Goal: Information Seeking & Learning: Learn about a topic

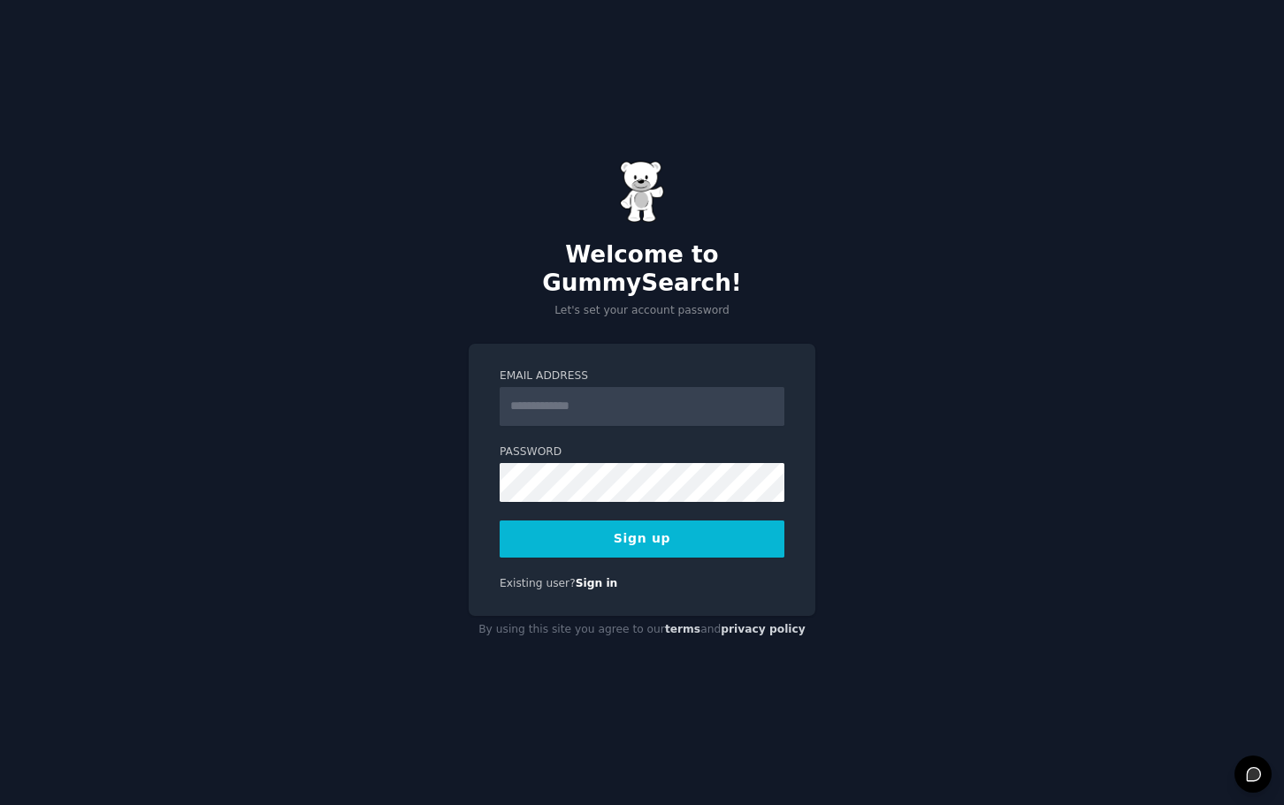
click at [577, 392] on input "Email Address" at bounding box center [642, 406] width 285 height 39
type input "**********"
click at [695, 521] on button "Sign up" at bounding box center [642, 539] width 285 height 37
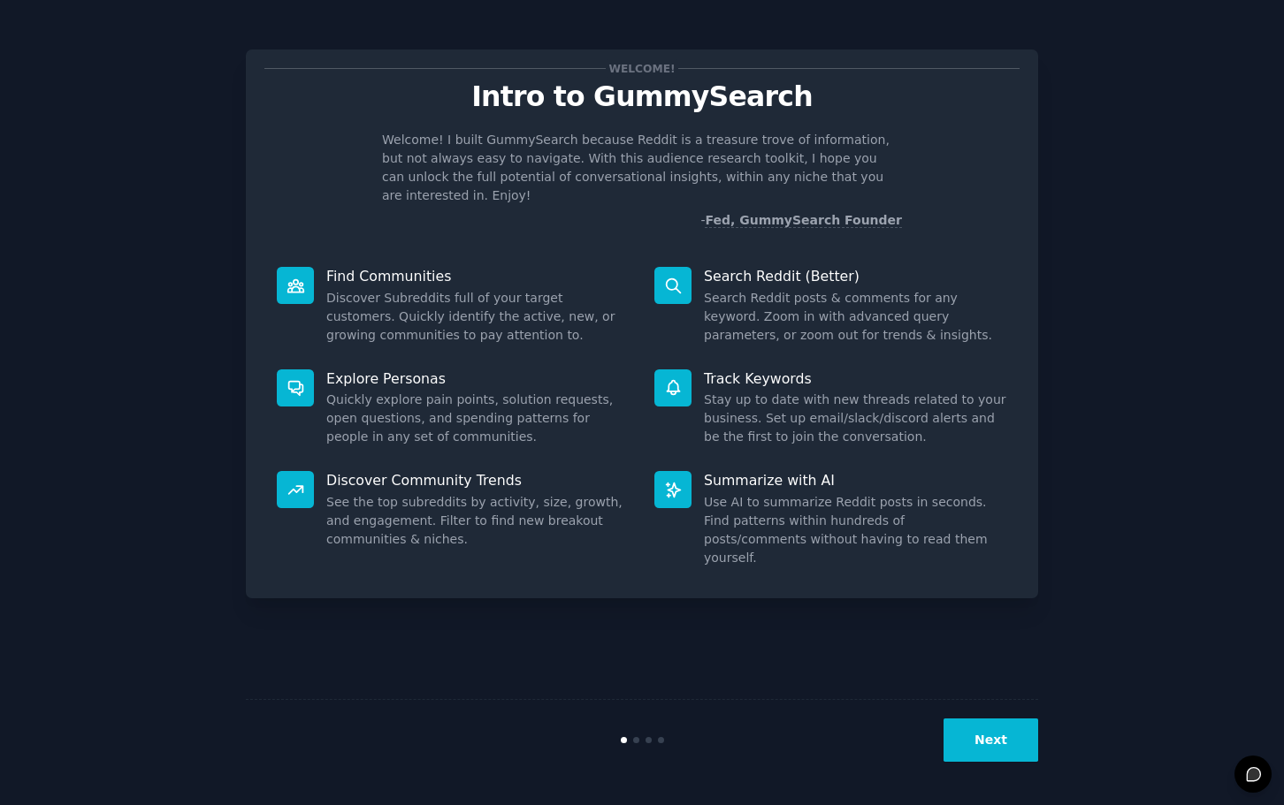
click at [994, 744] on button "Next" at bounding box center [990, 740] width 95 height 43
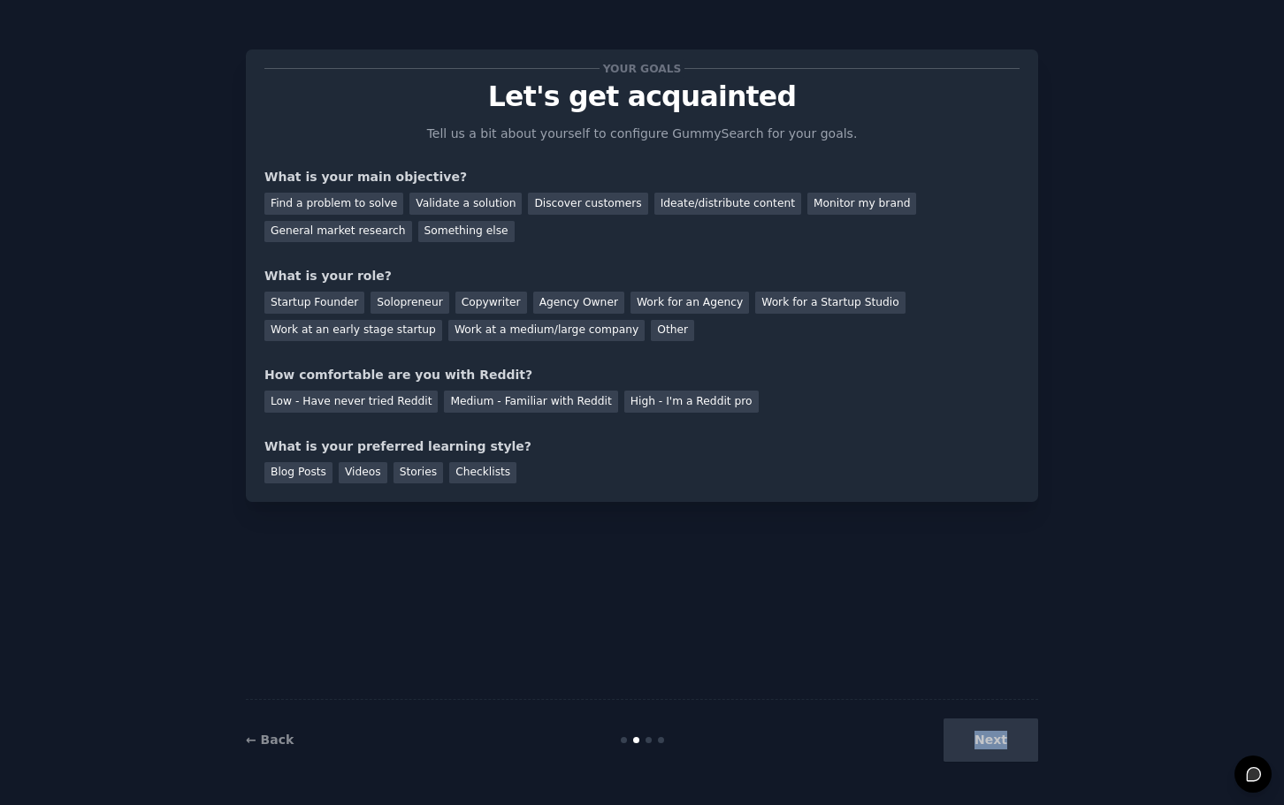
click at [994, 744] on div "Next" at bounding box center [906, 740] width 264 height 43
click at [653, 666] on div "Your goals Let's get acquainted Tell us a bit about yourself to configure Gummy…" at bounding box center [642, 403] width 792 height 756
click at [409, 205] on div "Validate a solution" at bounding box center [465, 204] width 112 height 22
click at [364, 198] on div "Find a problem to solve" at bounding box center [333, 204] width 139 height 22
click at [431, 207] on div "Validate a solution" at bounding box center [465, 204] width 112 height 22
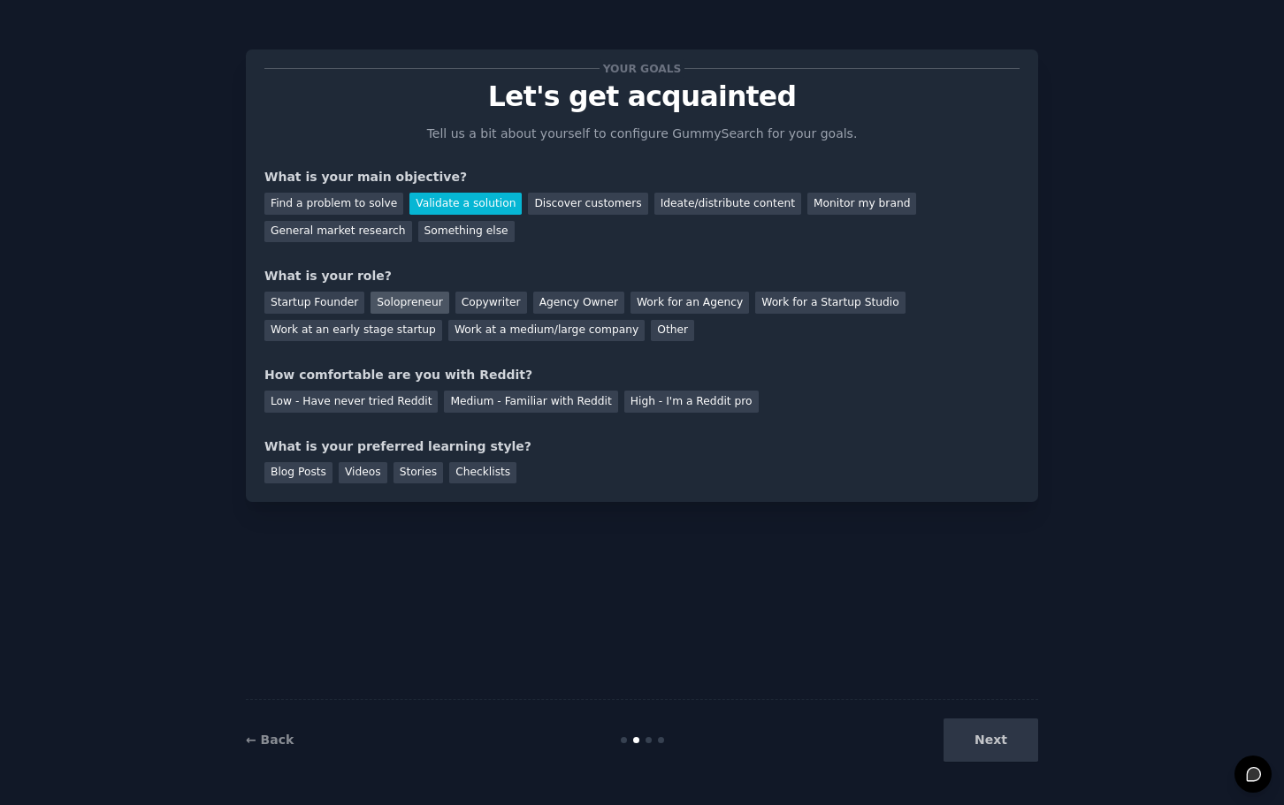
click at [381, 302] on div "Solopreneur" at bounding box center [409, 303] width 78 height 22
click at [458, 403] on div "Medium - Familiar with Reddit" at bounding box center [530, 402] width 173 height 22
click at [313, 471] on div "Blog Posts" at bounding box center [298, 473] width 68 height 22
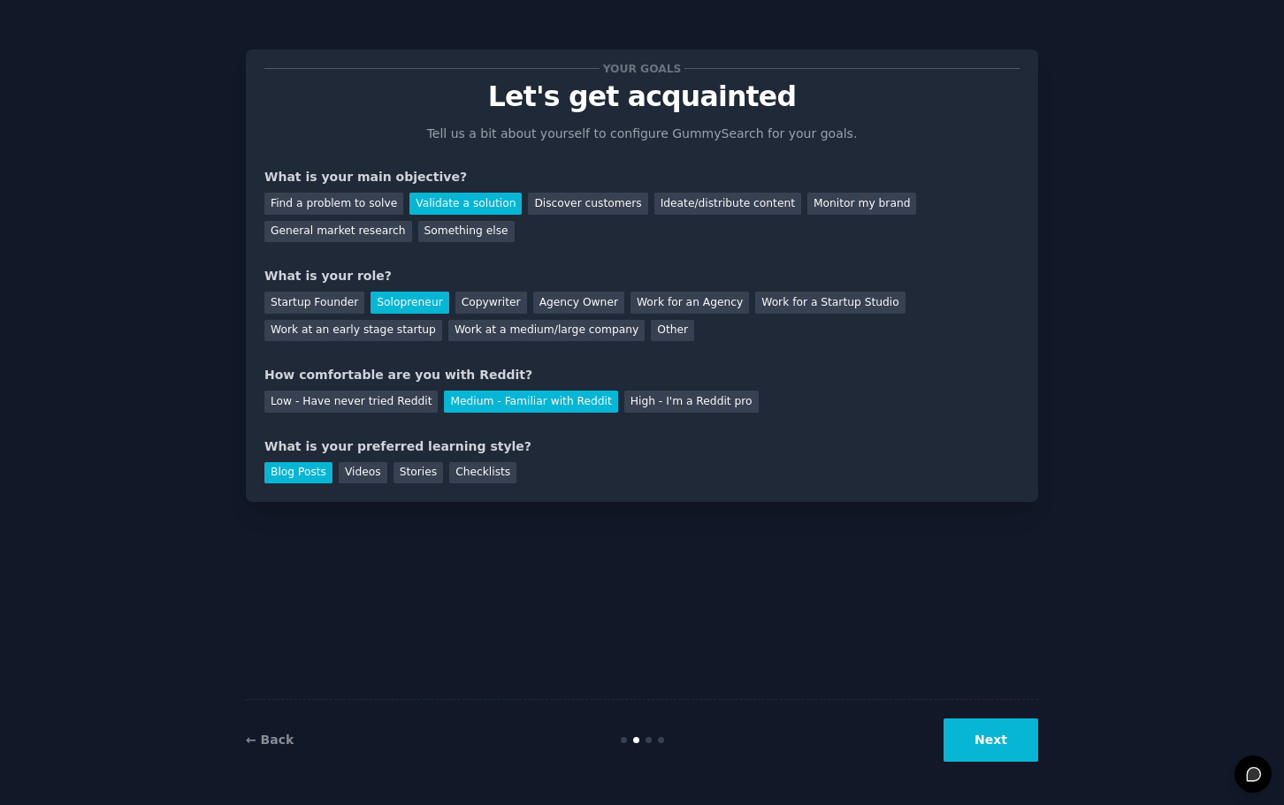
click at [995, 729] on button "Next" at bounding box center [990, 740] width 95 height 43
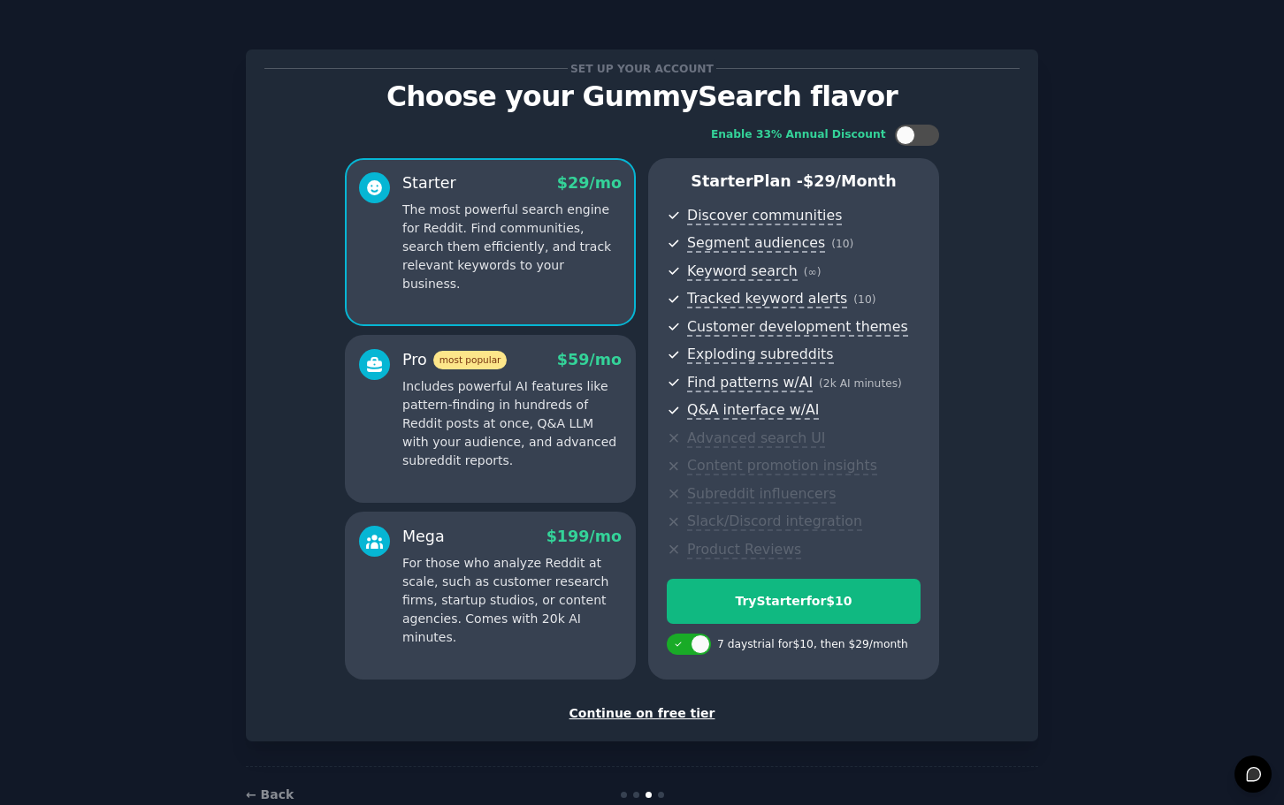
click at [681, 712] on div "Continue on free tier" at bounding box center [641, 714] width 755 height 19
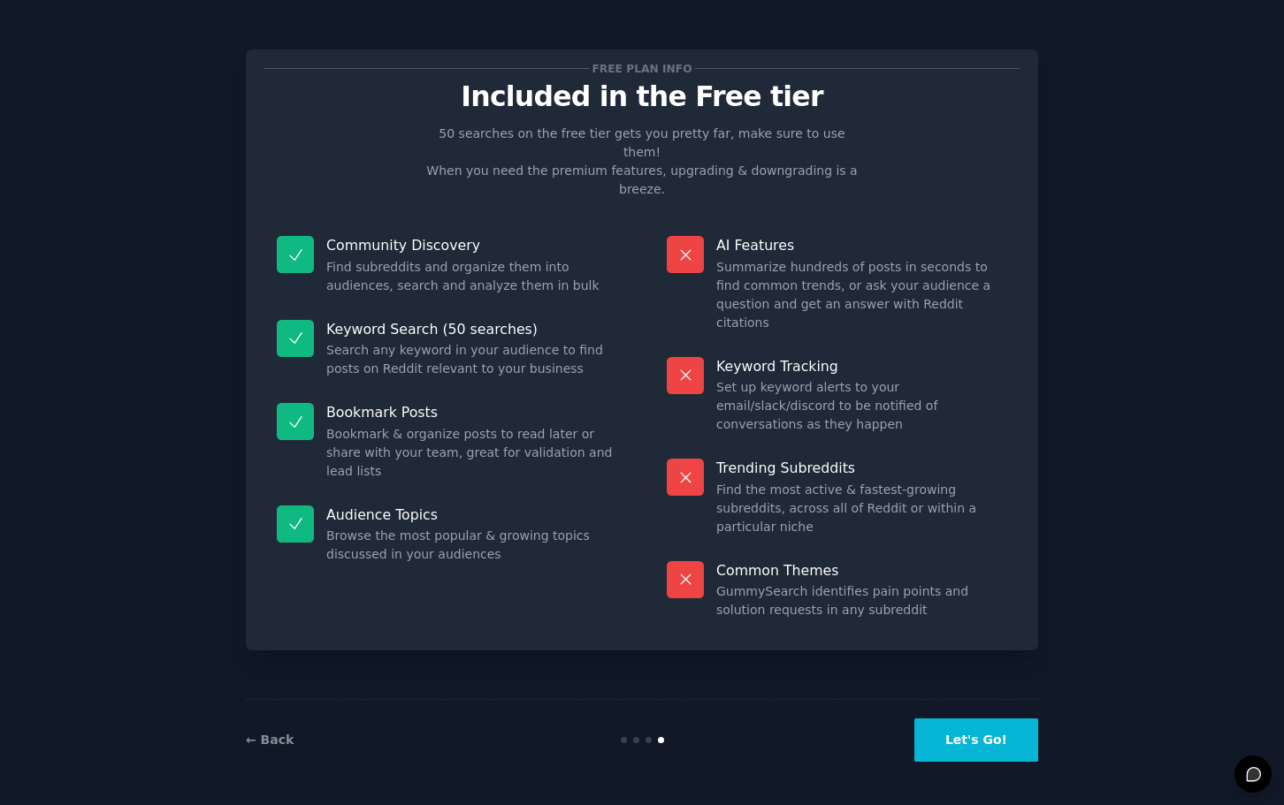
click at [950, 734] on button "Let's Go!" at bounding box center [976, 740] width 124 height 43
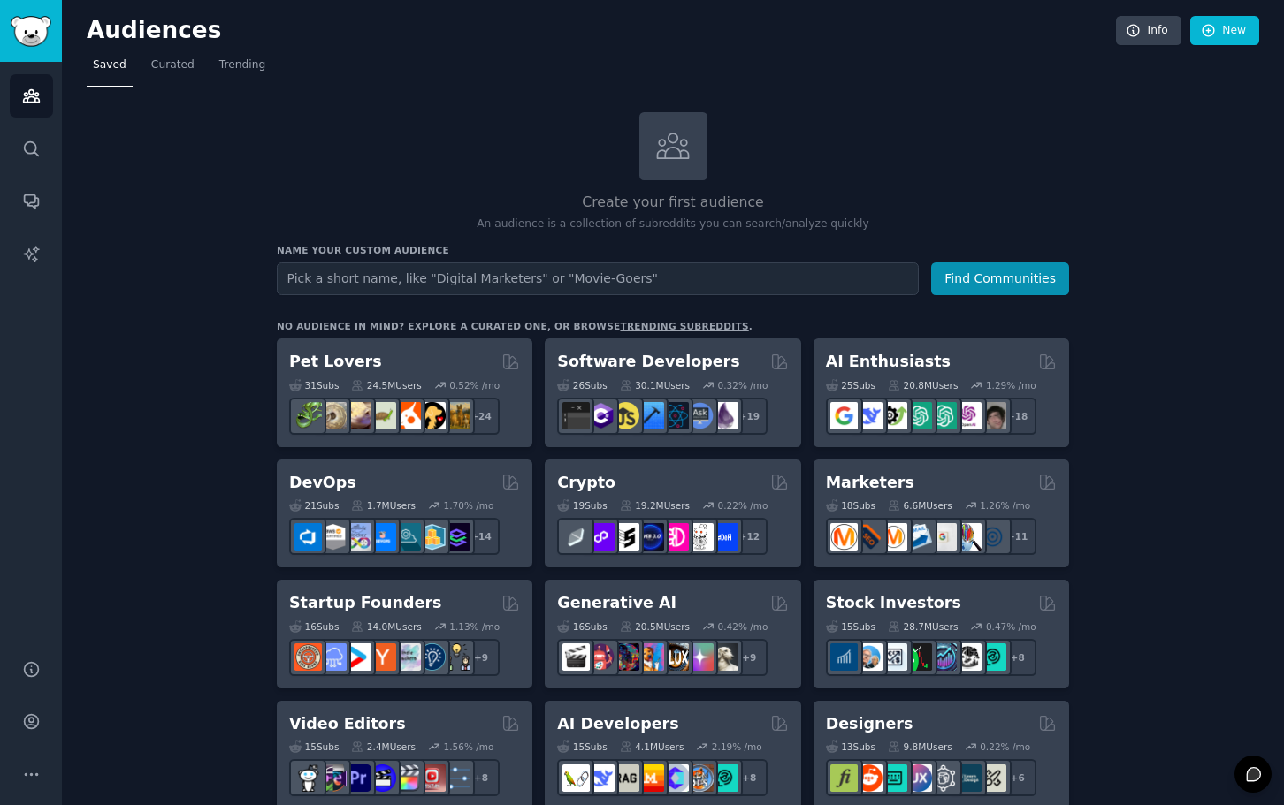
click at [640, 285] on input "text" at bounding box center [598, 279] width 642 height 33
type input "P"
type input "HVAC"
click at [931, 263] on button "Find Communities" at bounding box center [1000, 279] width 138 height 33
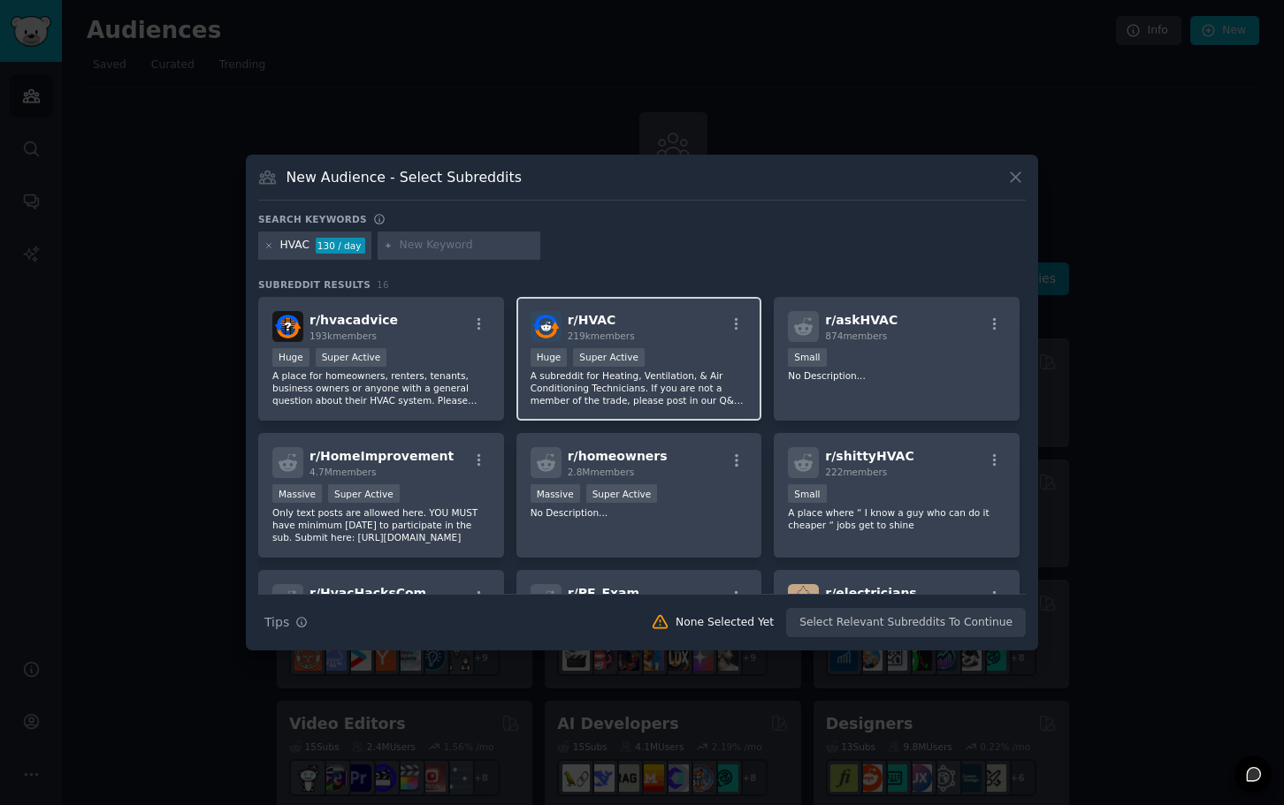
click at [590, 411] on div "r/ HVAC 219k members Huge Super Active A subreddit for Heating, Ventilation, & …" at bounding box center [639, 359] width 246 height 125
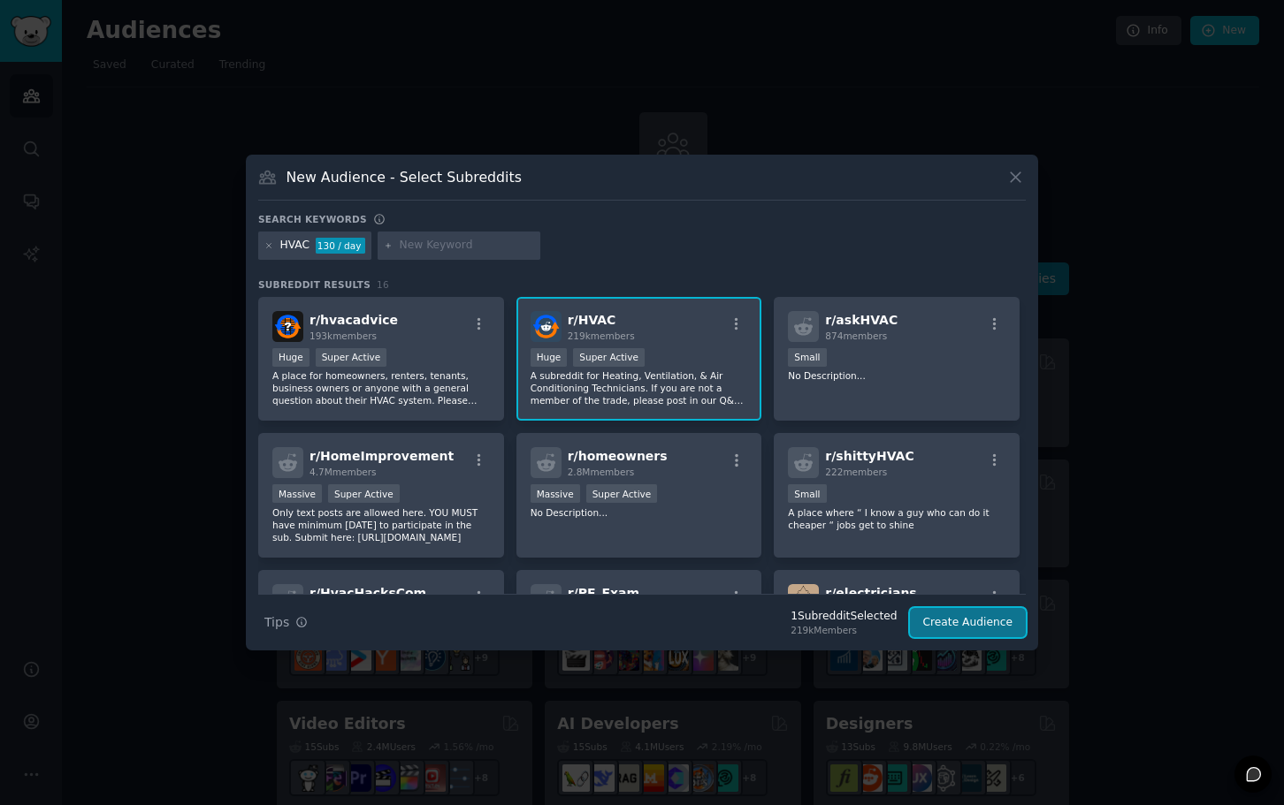
click at [942, 622] on button "Create Audience" at bounding box center [968, 623] width 117 height 30
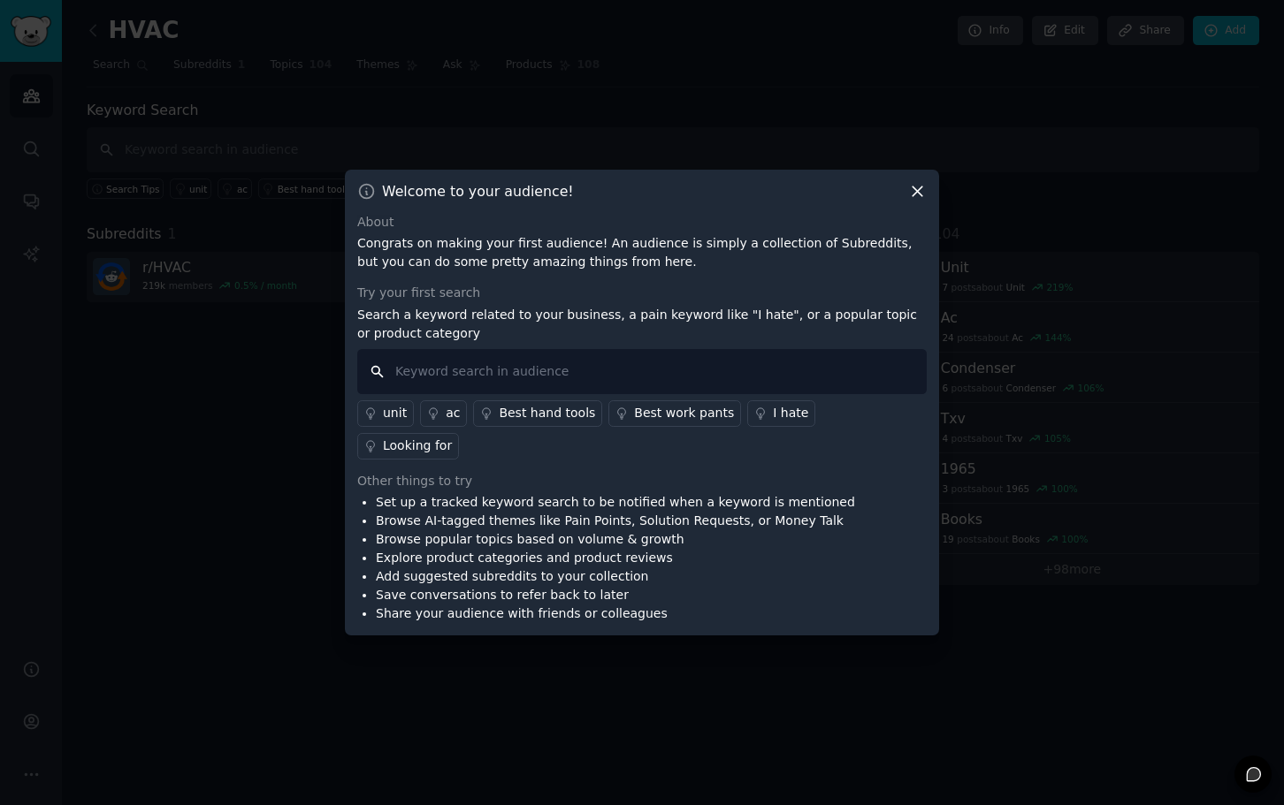
click at [647, 381] on input "text" at bounding box center [641, 371] width 569 height 45
type input "tools"
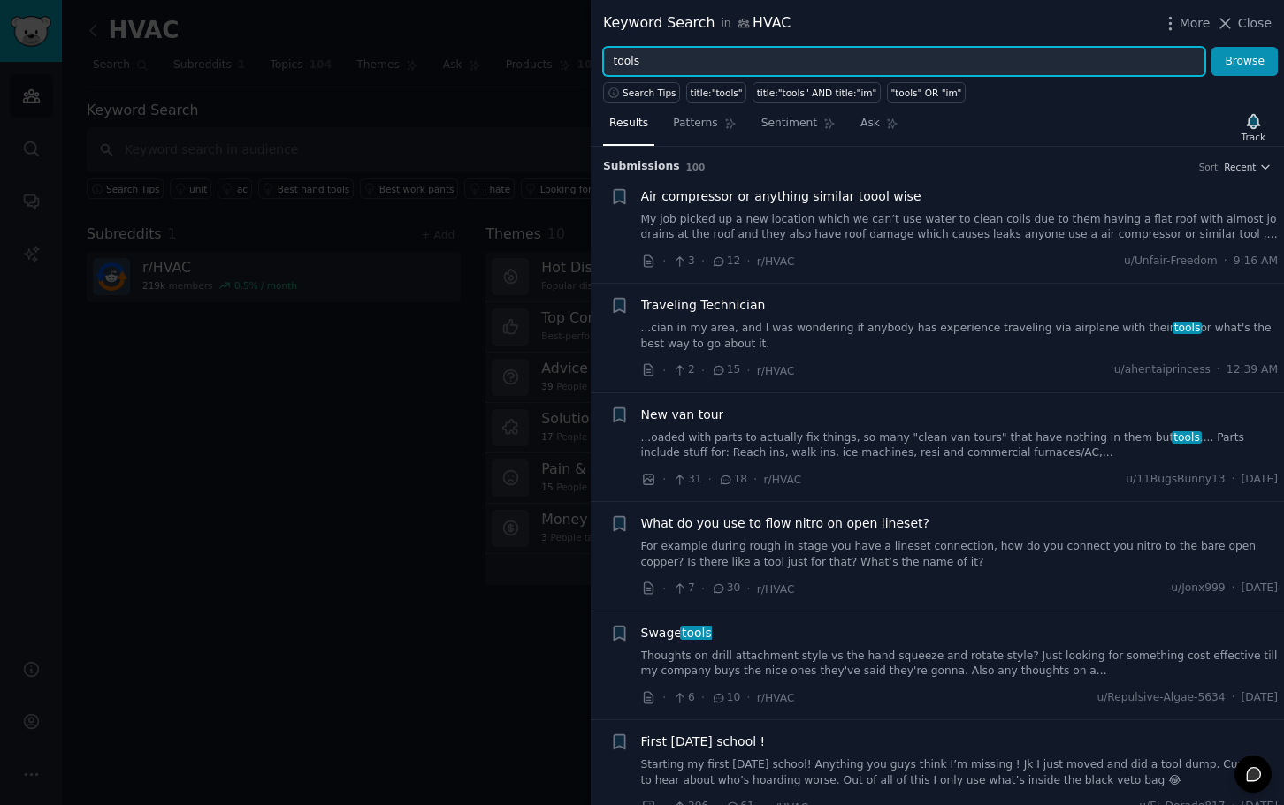
click at [747, 54] on input "tools" at bounding box center [904, 62] width 602 height 30
type input "t"
type input "s"
click at [747, 54] on input "s" at bounding box center [904, 62] width 602 height 30
type input "software"
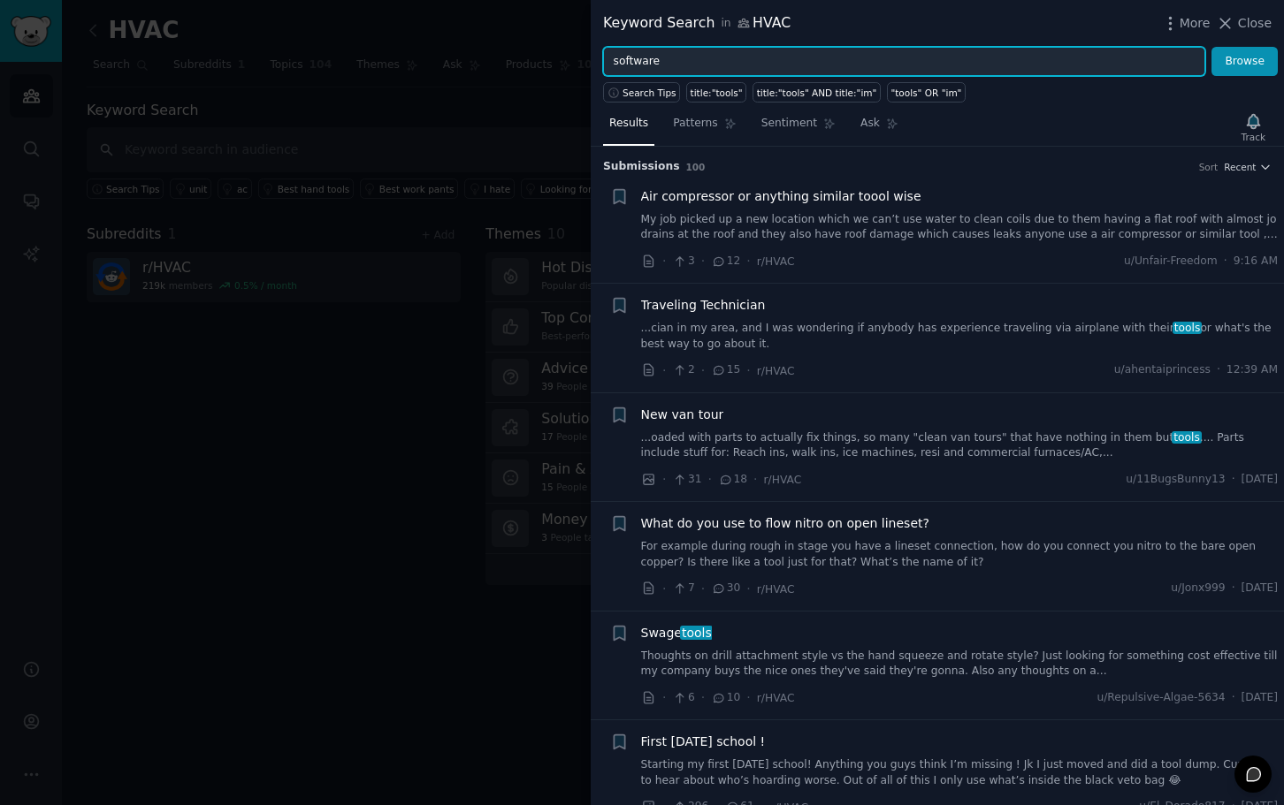
click at [1211, 47] on button "Browse" at bounding box center [1244, 62] width 66 height 30
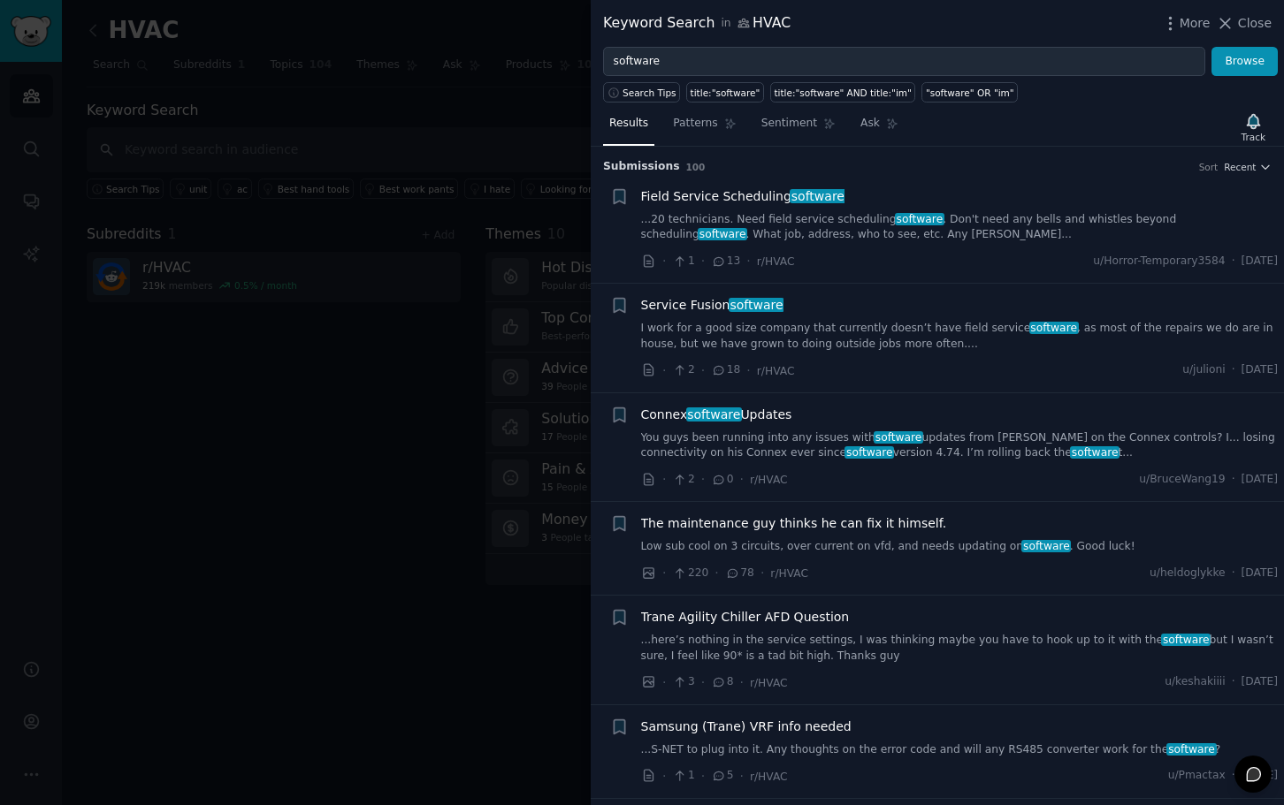
click at [946, 213] on link "...20 technicians. Need field service scheduling software . Don't need any bell…" at bounding box center [959, 227] width 637 height 31
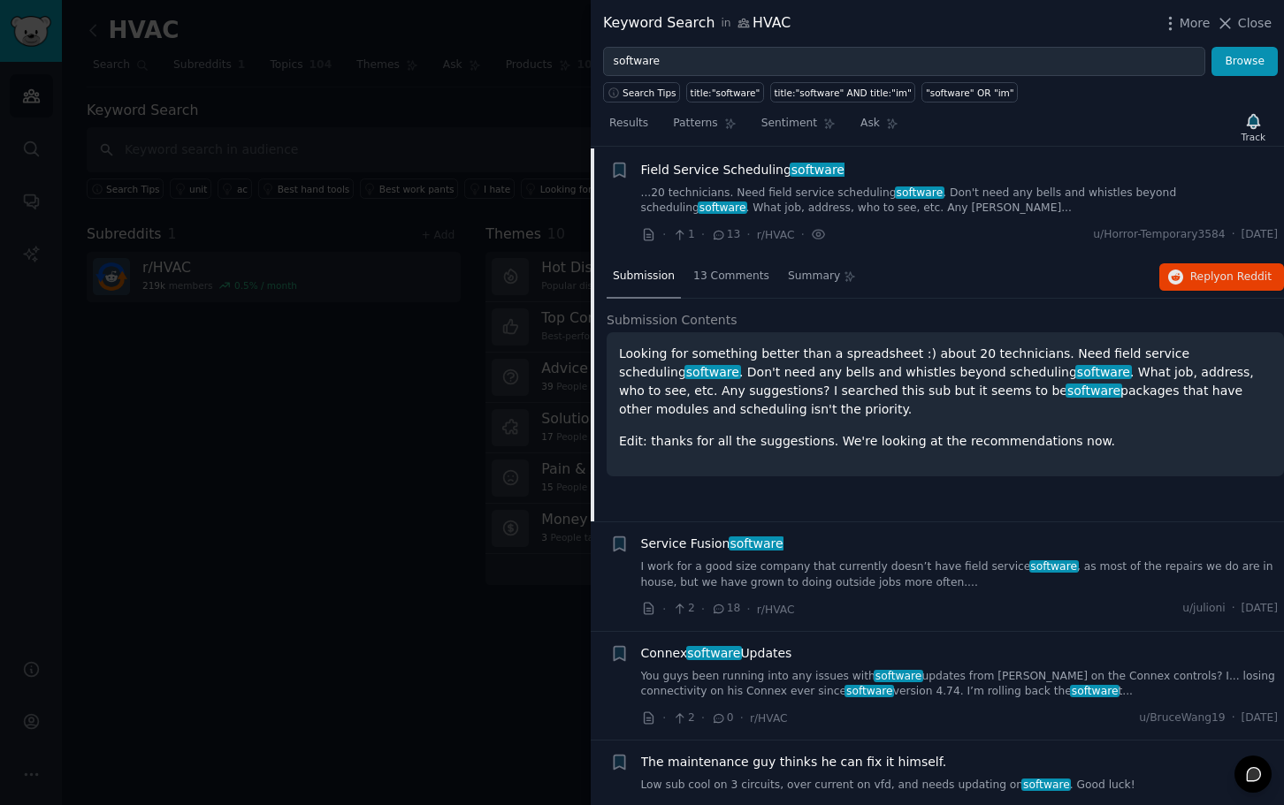
scroll to position [27, 0]
click at [731, 275] on span "13 Comments" at bounding box center [731, 276] width 76 height 16
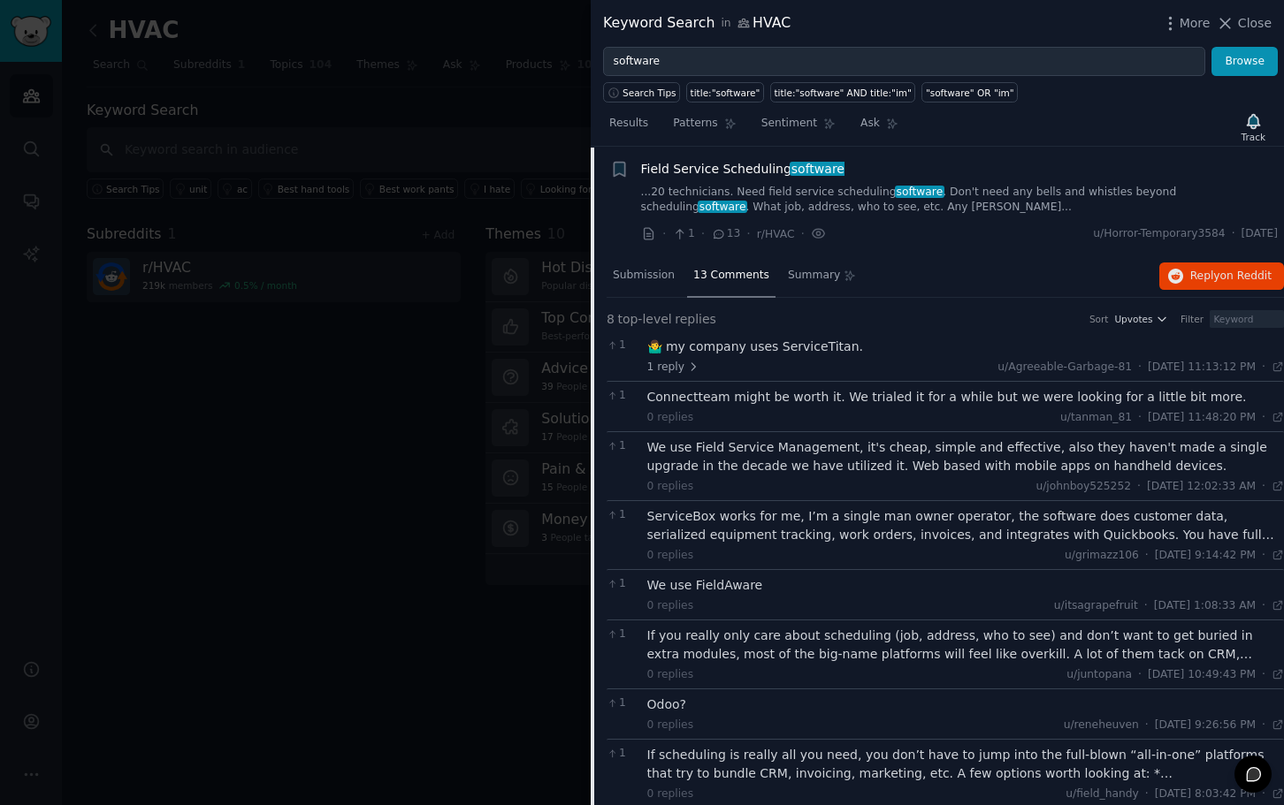
drag, startPoint x: 1247, startPoint y: 23, endPoint x: 317, endPoint y: 390, distance: 999.1
click at [1247, 23] on span "Close" at bounding box center [1255, 23] width 34 height 19
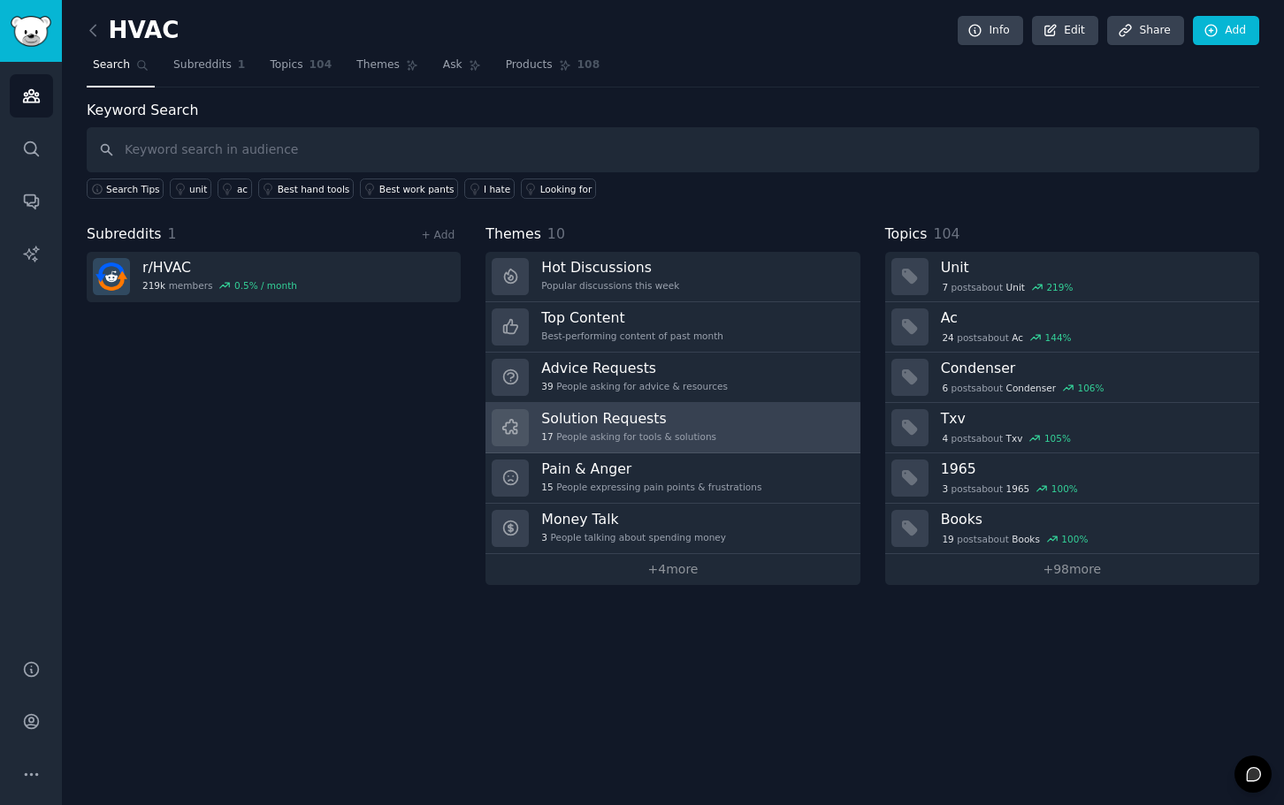
click at [775, 414] on link "Solution Requests 17 People asking for tools & solutions" at bounding box center [672, 428] width 374 height 50
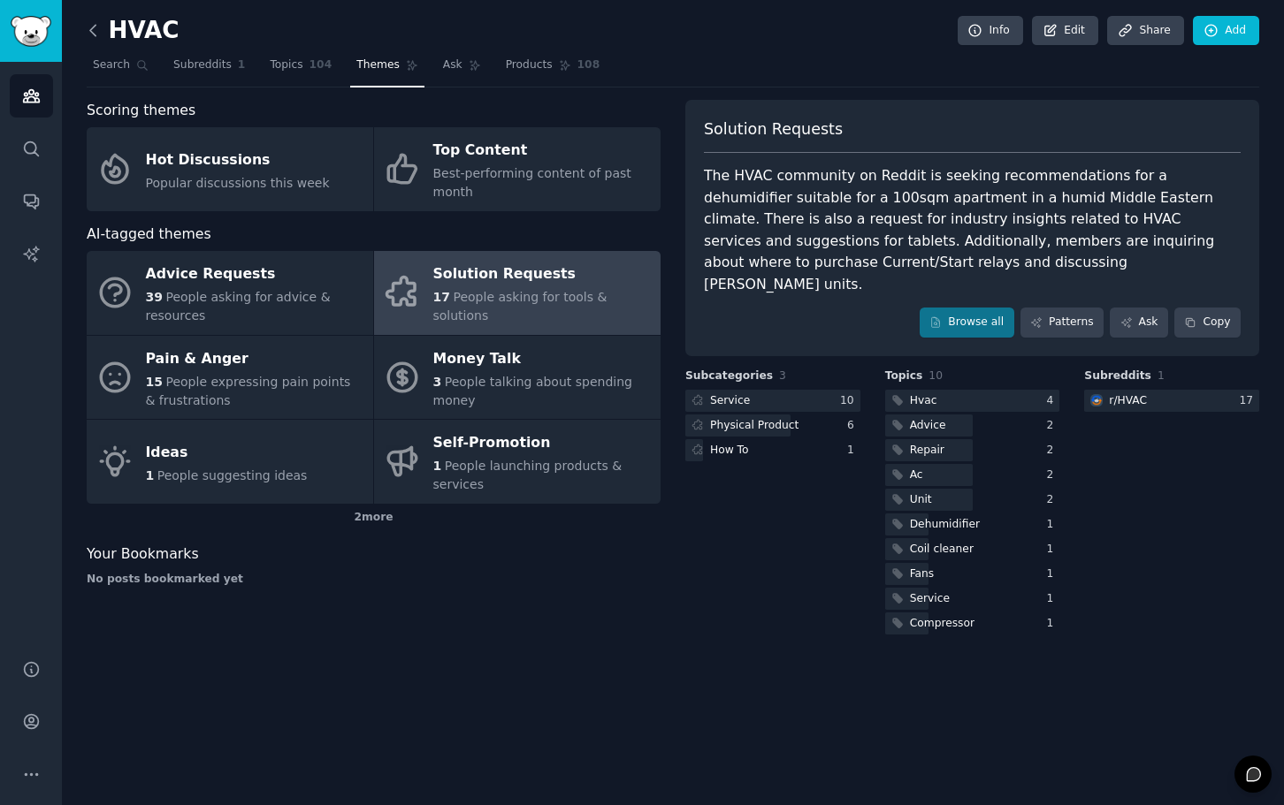
click at [94, 28] on icon at bounding box center [93, 30] width 19 height 19
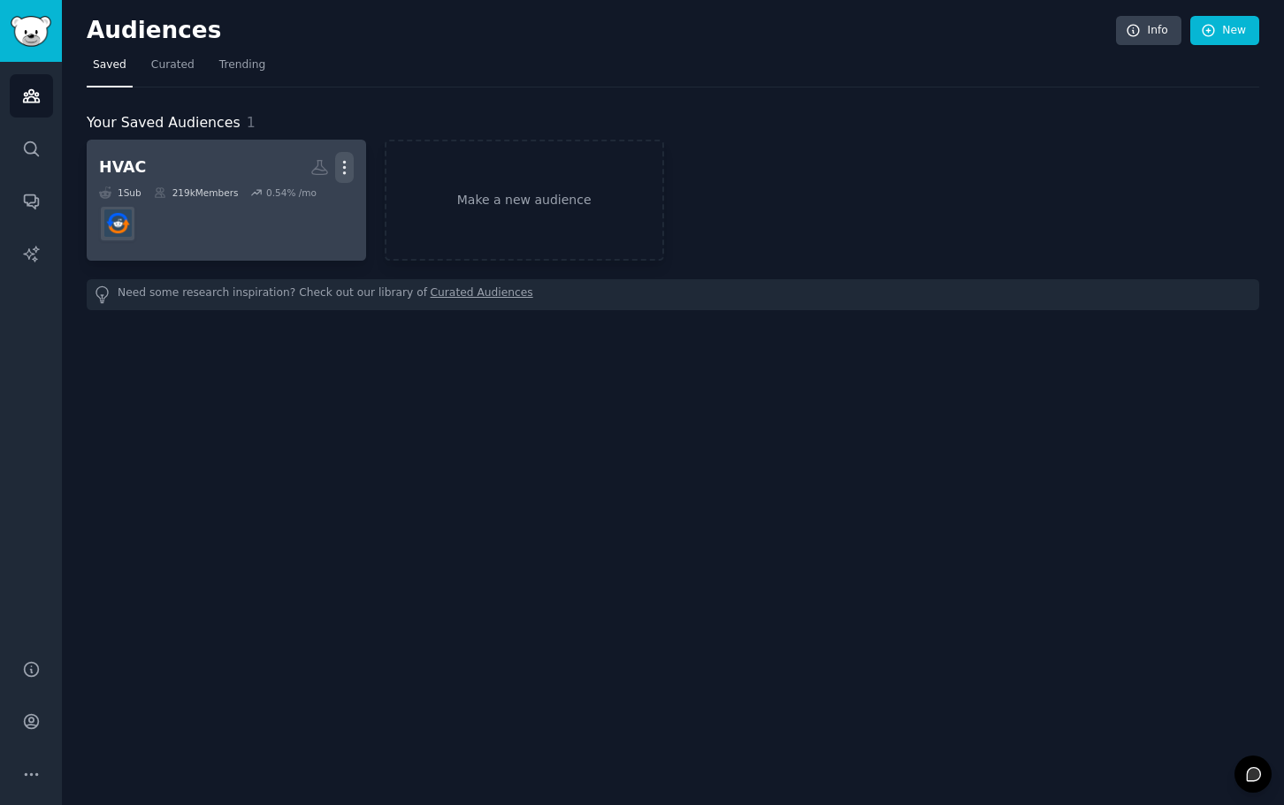
click at [343, 164] on icon "button" at bounding box center [344, 168] width 2 height 12
click at [302, 200] on p "Delete" at bounding box center [296, 204] width 41 height 19
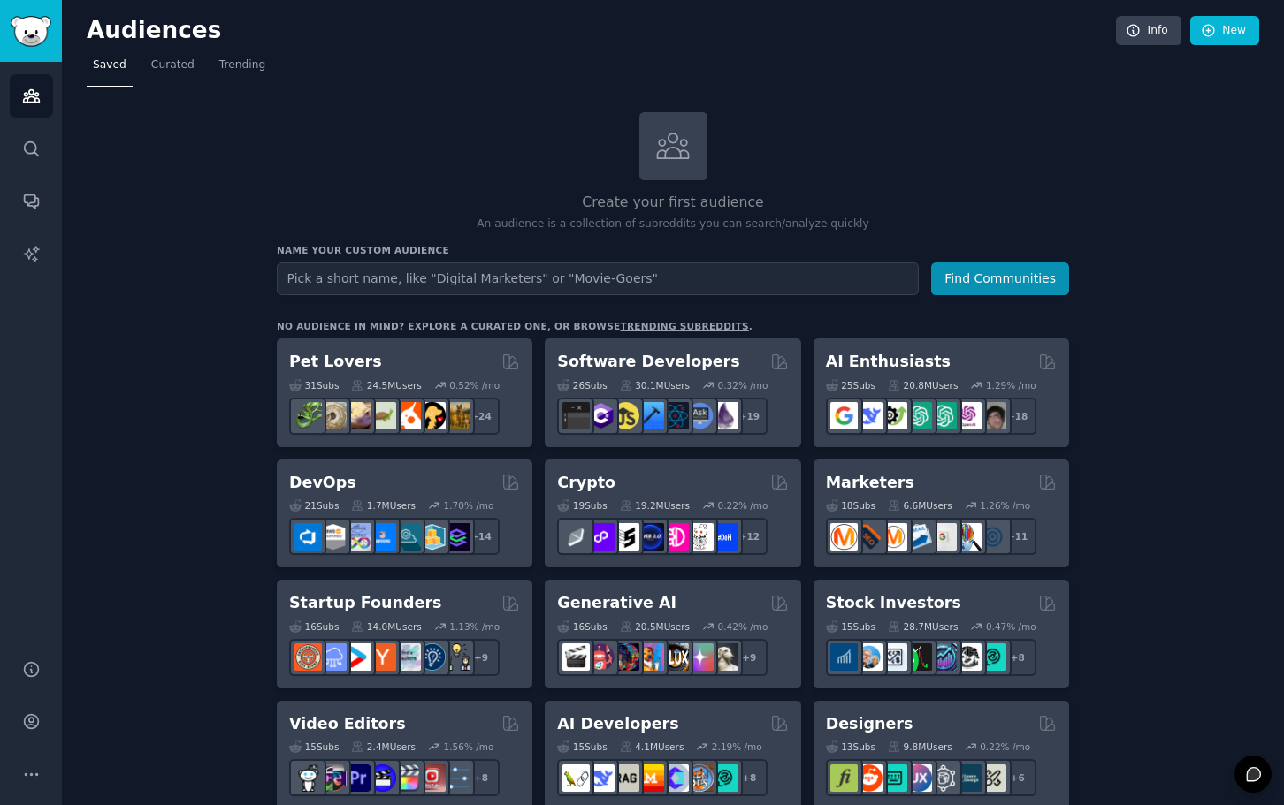
click at [721, 284] on input "text" at bounding box center [598, 279] width 642 height 33
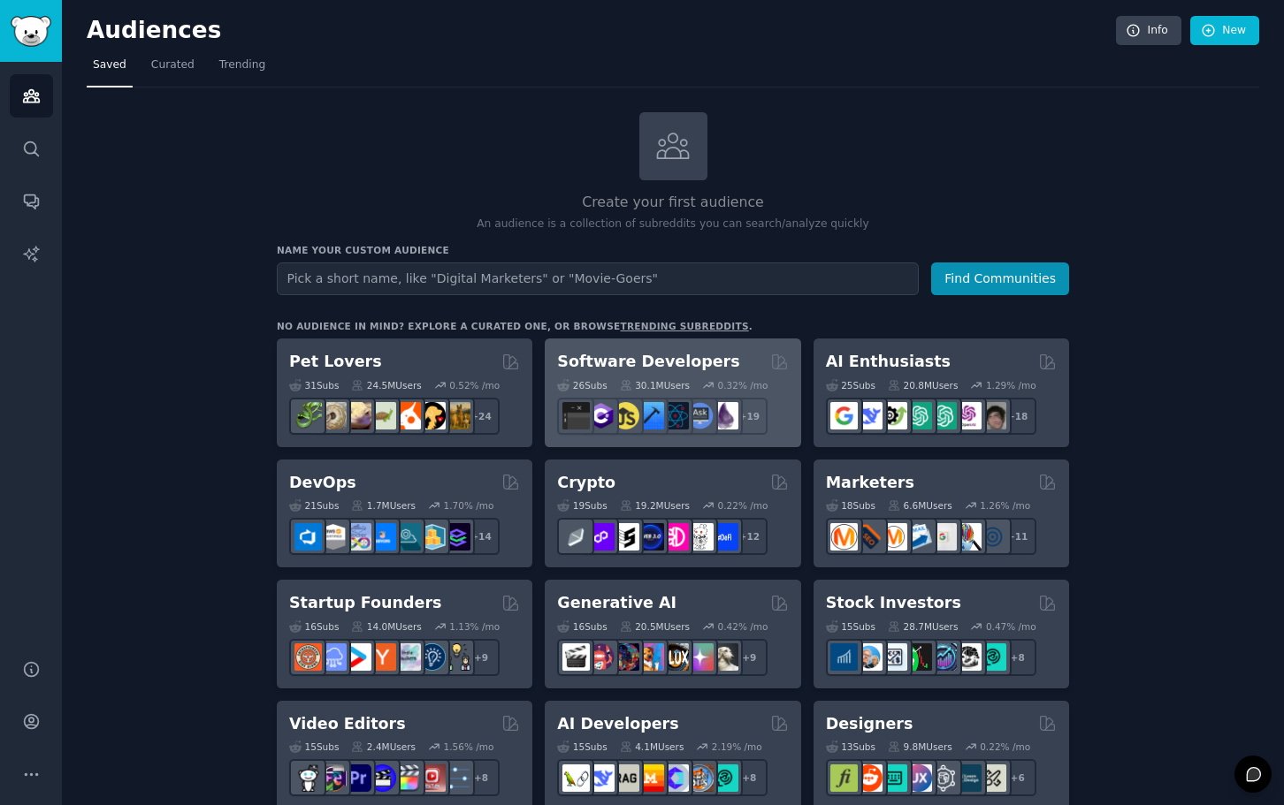
click at [706, 363] on div "Software Developers" at bounding box center [672, 362] width 231 height 22
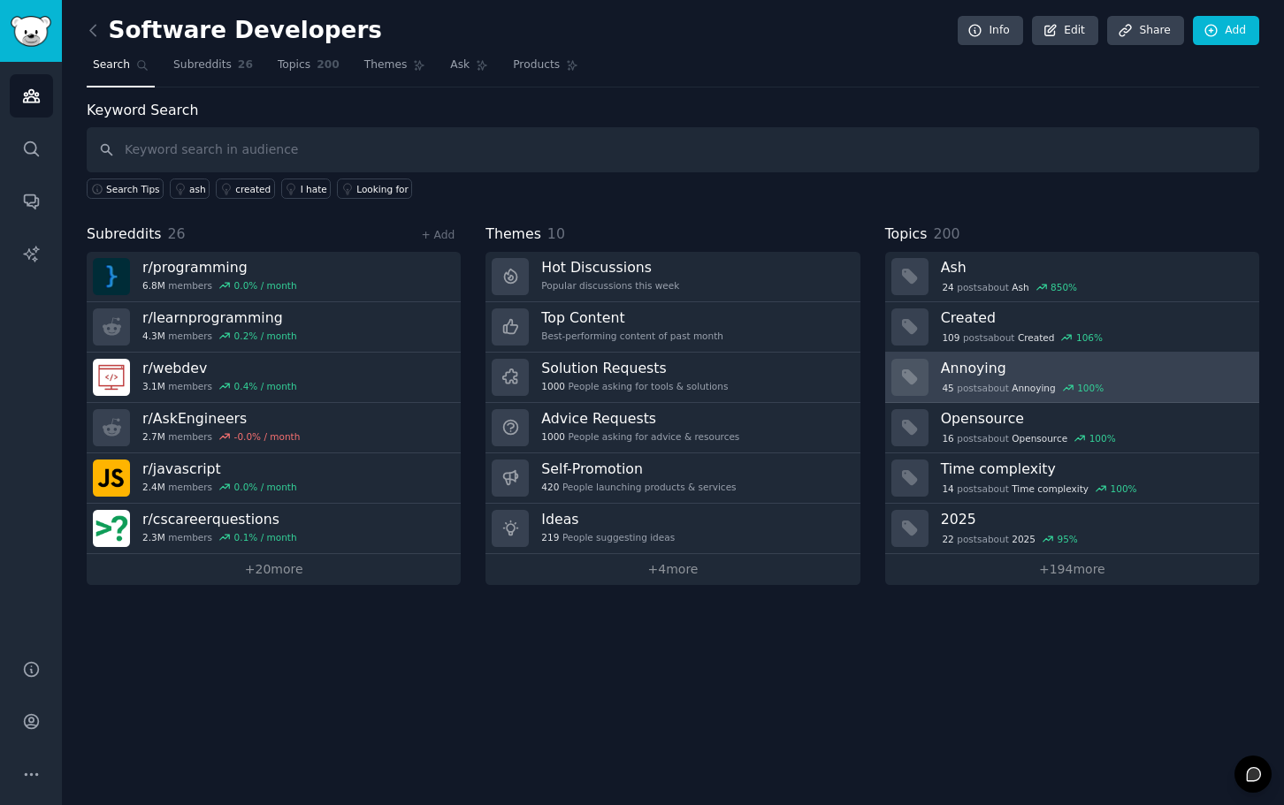
click at [963, 374] on h3 "Annoying" at bounding box center [1094, 368] width 306 height 19
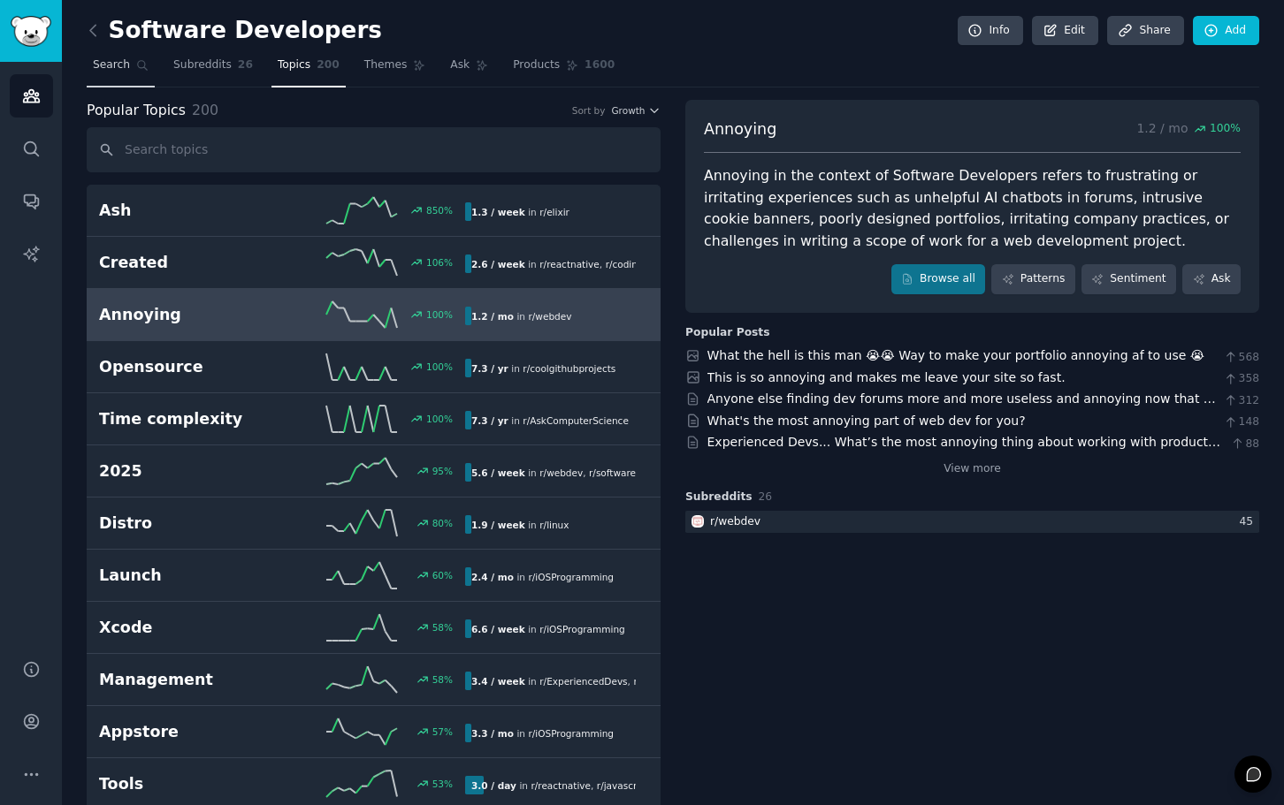
click at [129, 64] on link "Search" at bounding box center [121, 69] width 68 height 36
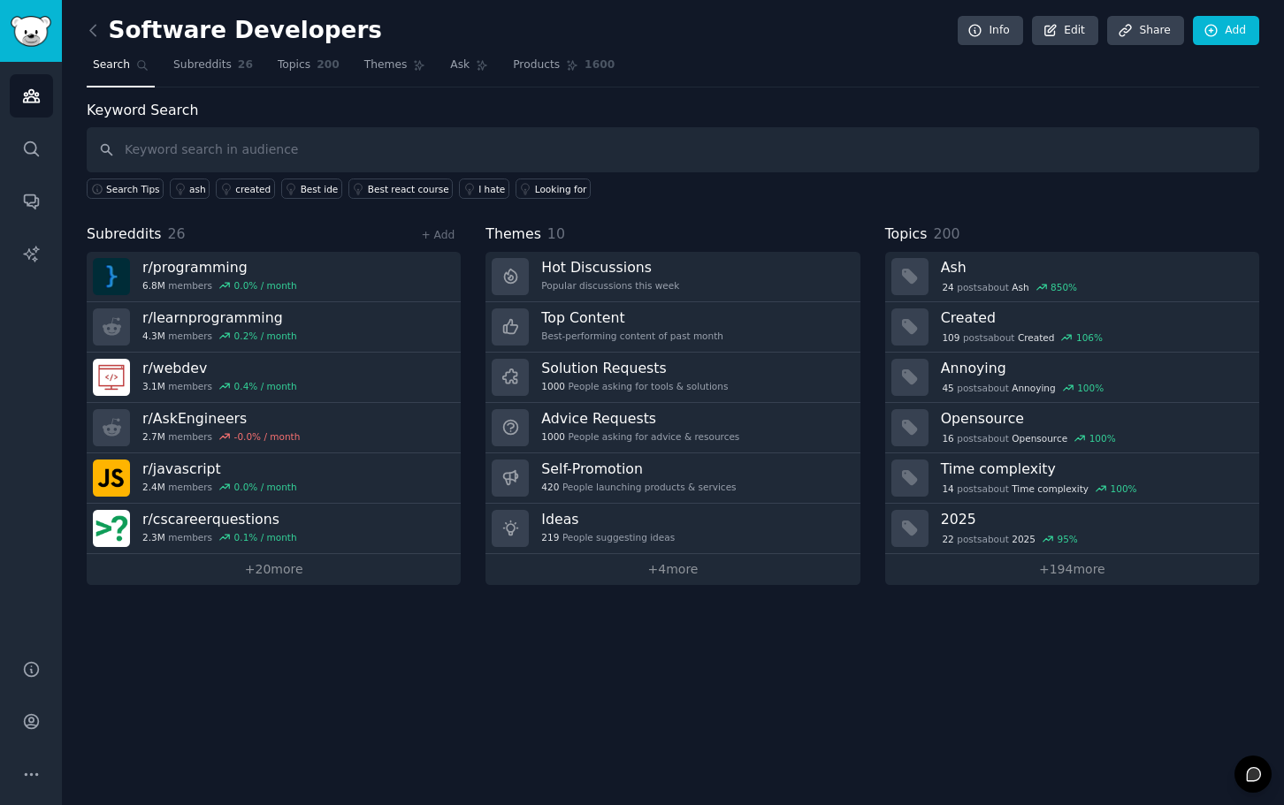
click at [117, 72] on span "Search" at bounding box center [111, 65] width 37 height 16
click at [100, 32] on icon at bounding box center [93, 30] width 19 height 19
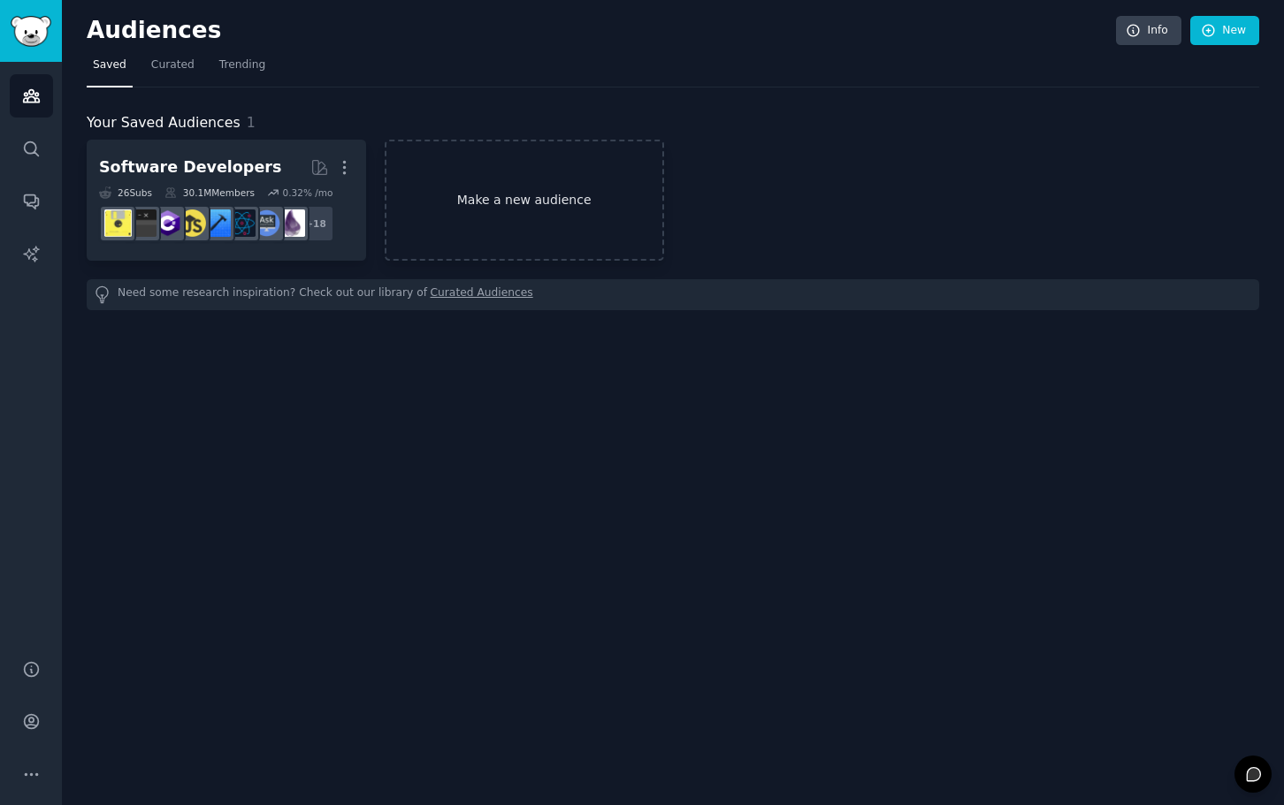
click at [505, 177] on link "Make a new audience" at bounding box center [524, 200] width 279 height 121
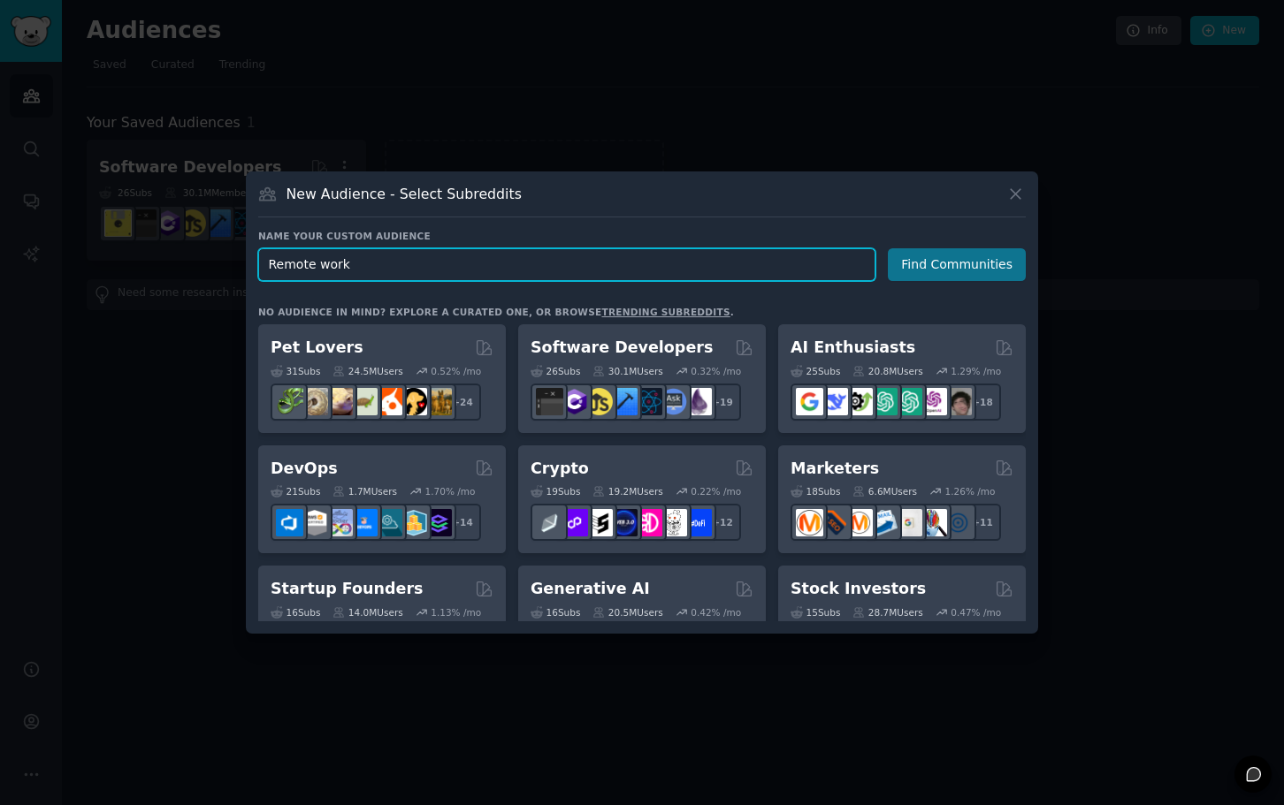
type input "Remote work"
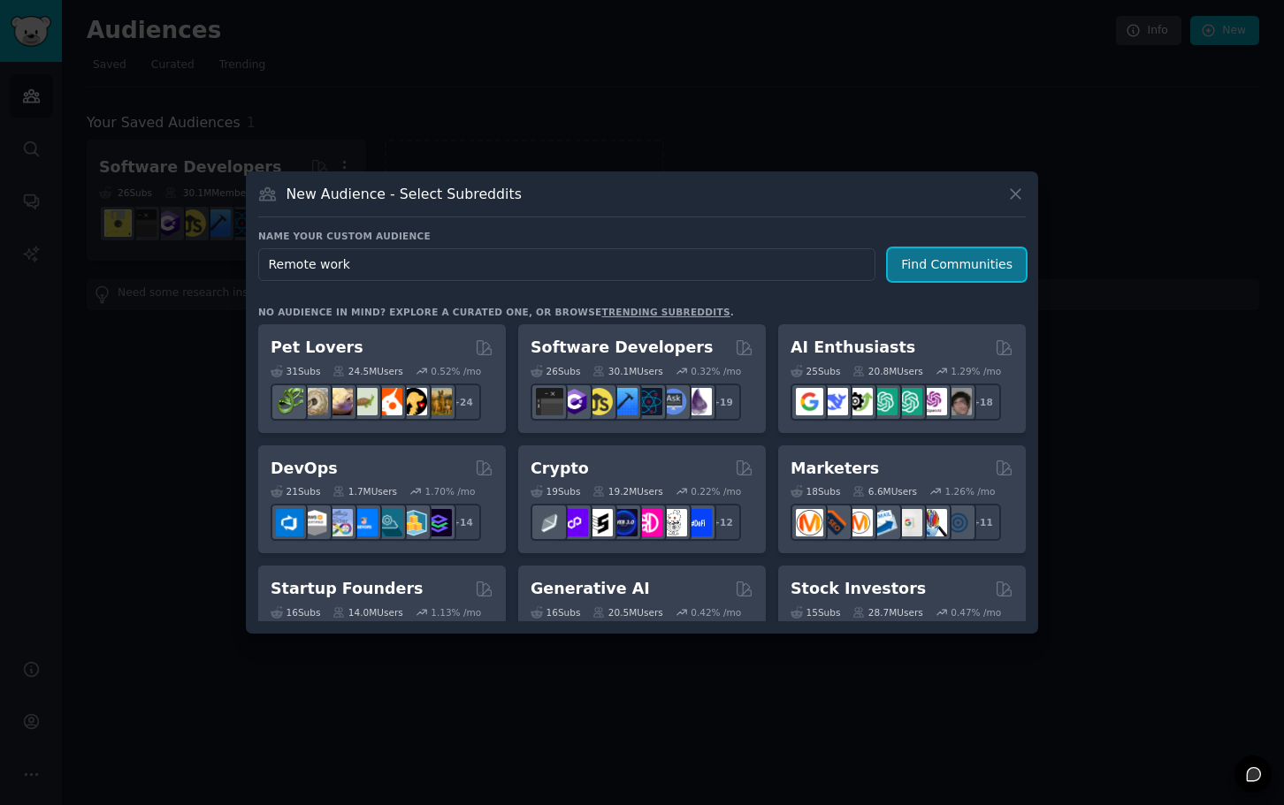
click at [932, 266] on button "Find Communities" at bounding box center [957, 264] width 138 height 33
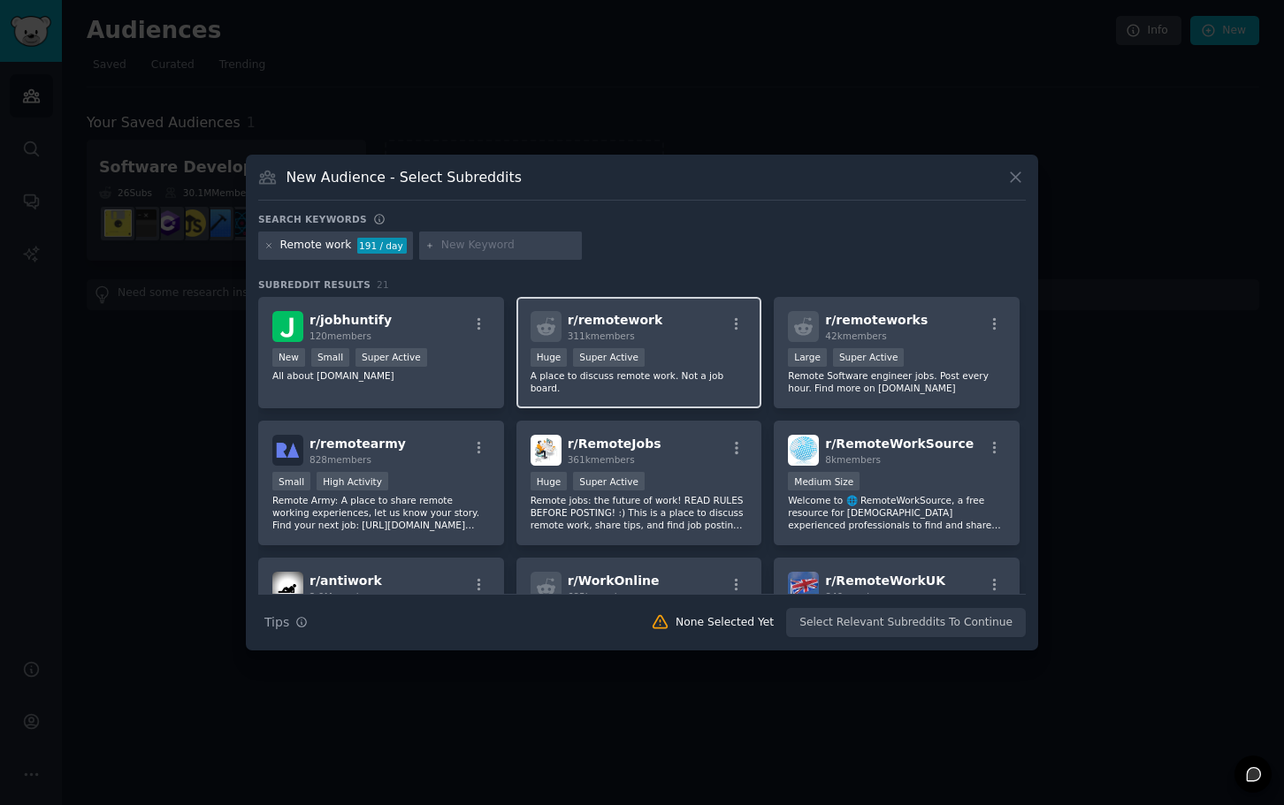
click at [704, 385] on div "r/ remotework 311k members Huge Super Active A place to discuss remote work. No…" at bounding box center [639, 353] width 246 height 112
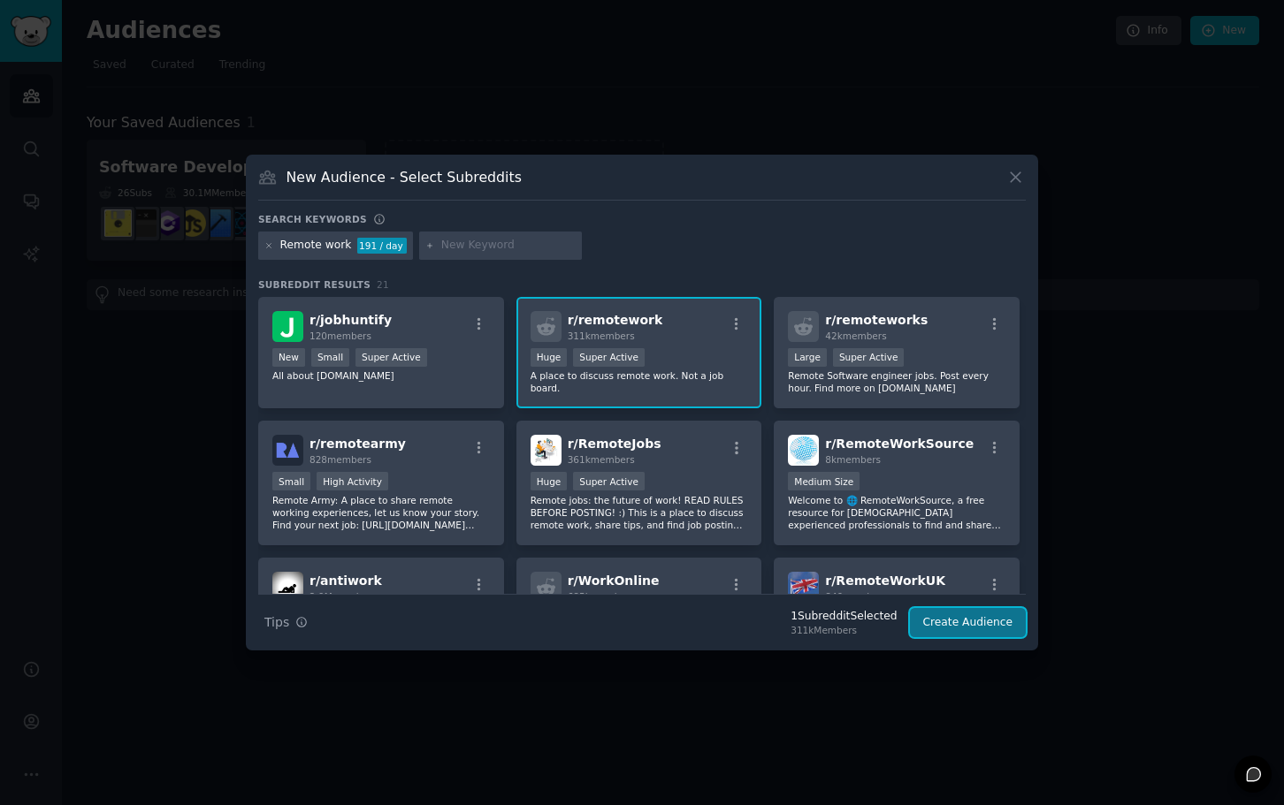
click at [988, 608] on button "Create Audience" at bounding box center [968, 623] width 117 height 30
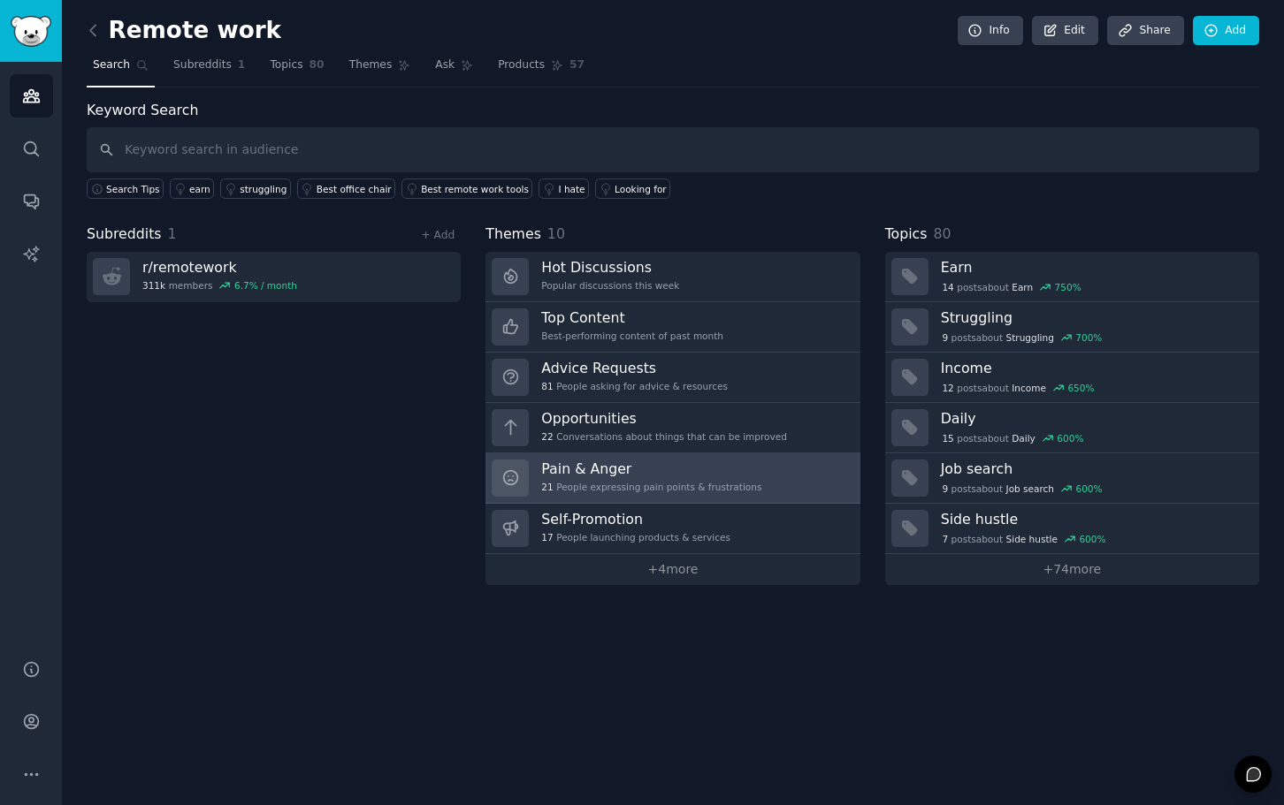
click at [801, 491] on link "Pain & Anger 21 People expressing pain points & frustrations" at bounding box center [672, 479] width 374 height 50
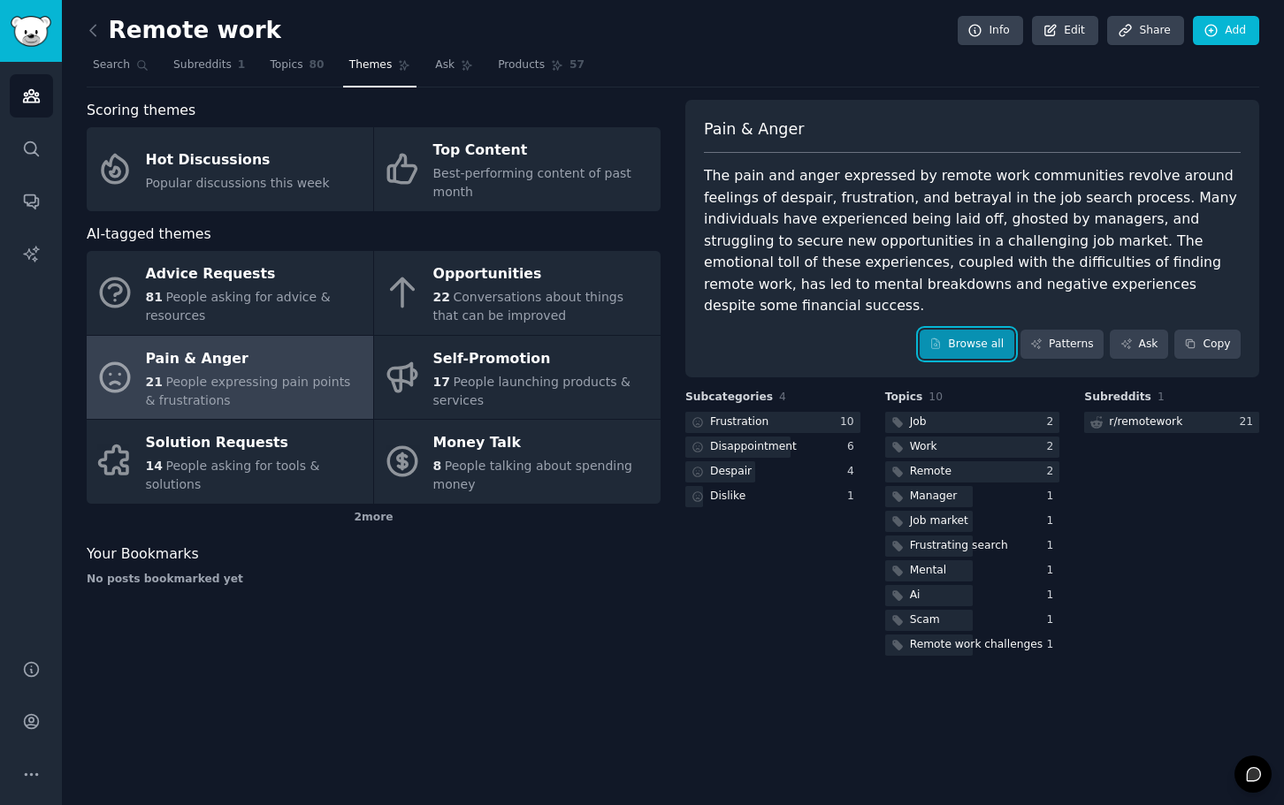
click at [996, 330] on link "Browse all" at bounding box center [967, 345] width 95 height 30
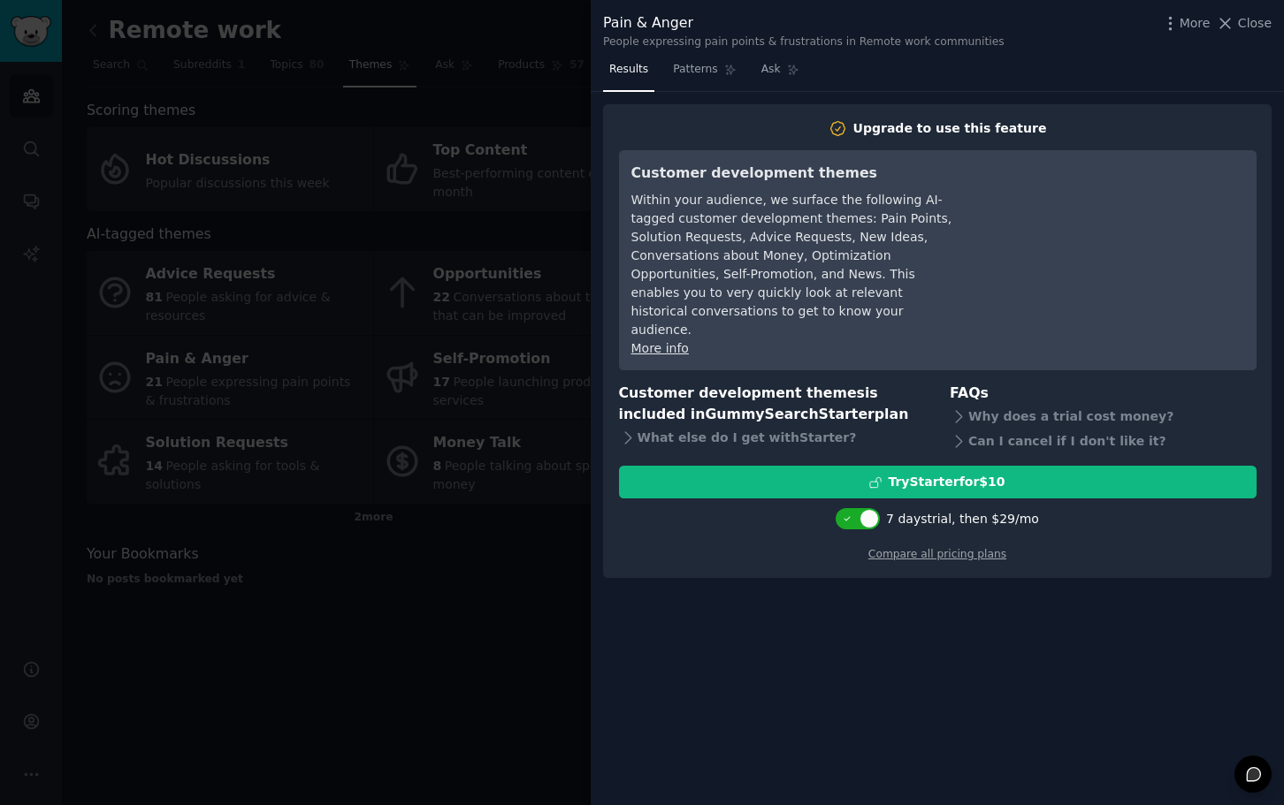
click at [523, 243] on div at bounding box center [642, 402] width 1284 height 805
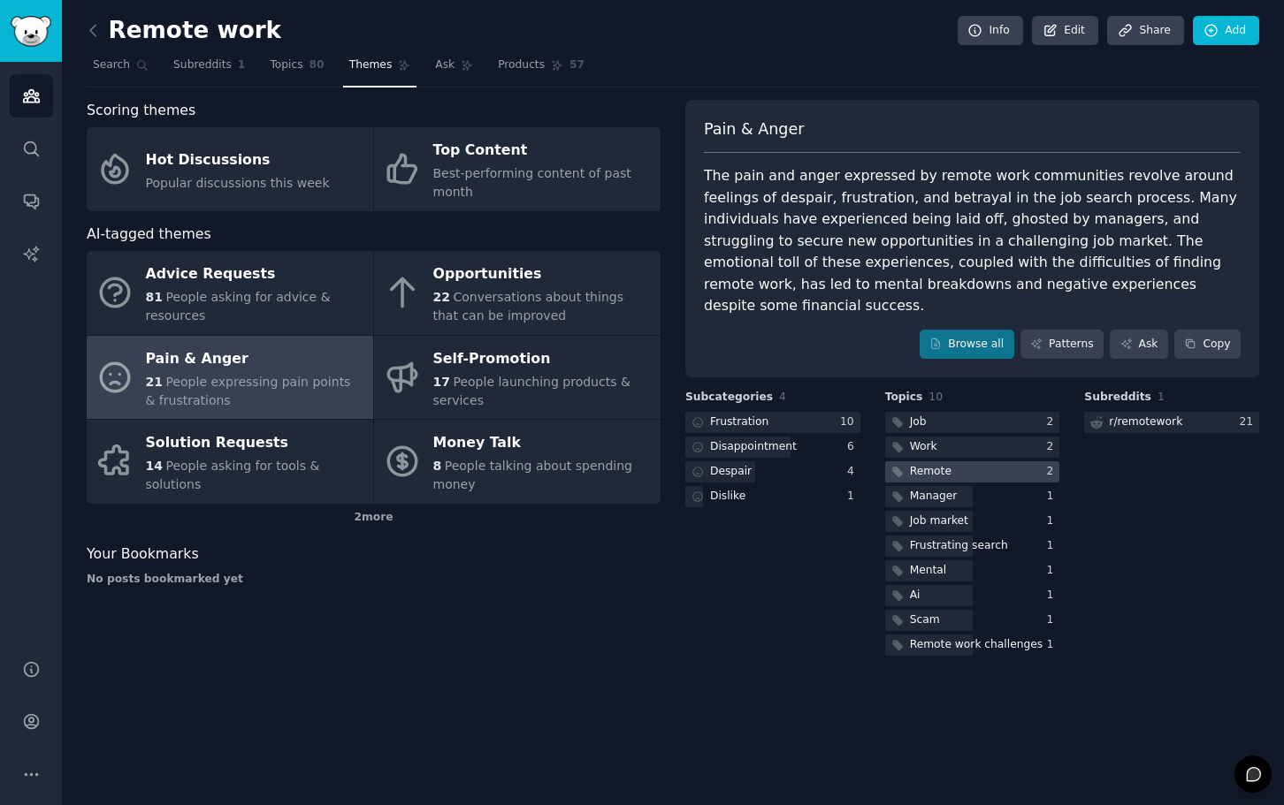
click at [985, 462] on div at bounding box center [972, 473] width 175 height 22
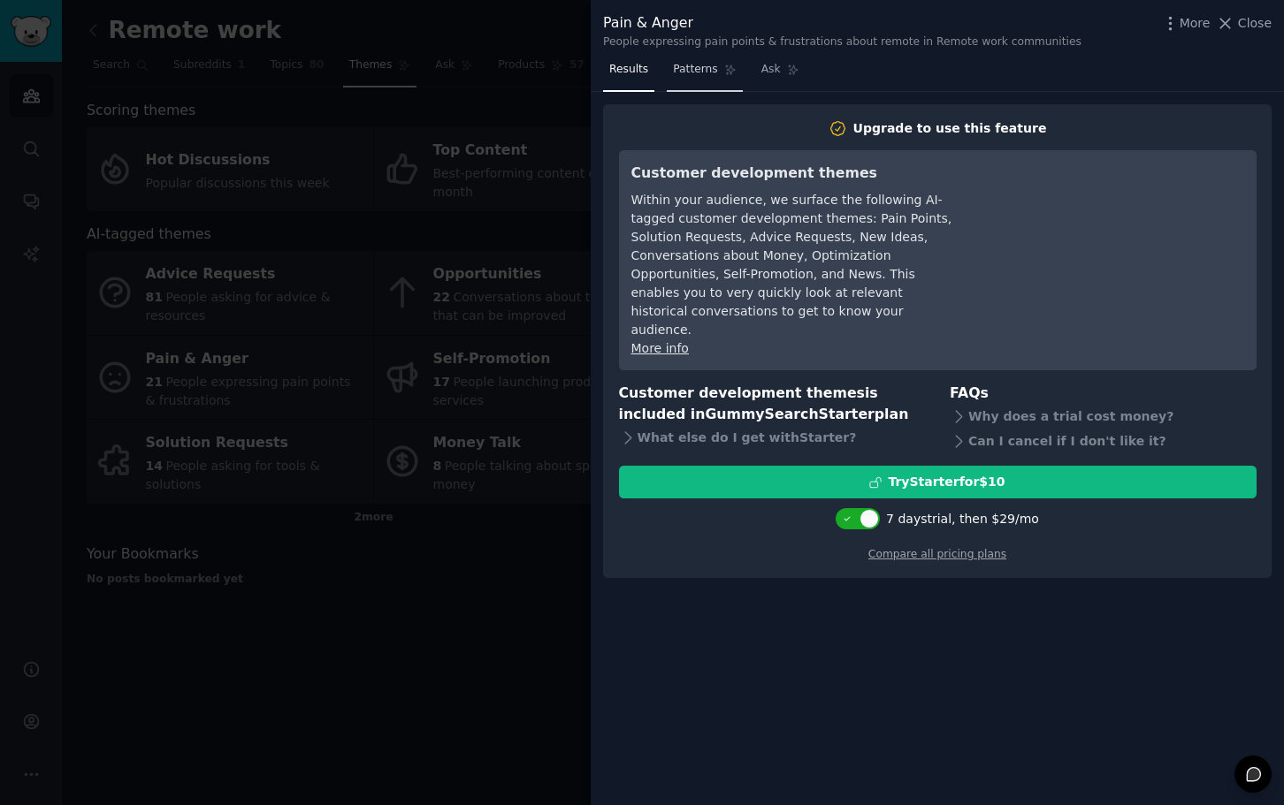
click at [691, 83] on link "Patterns" at bounding box center [704, 74] width 75 height 36
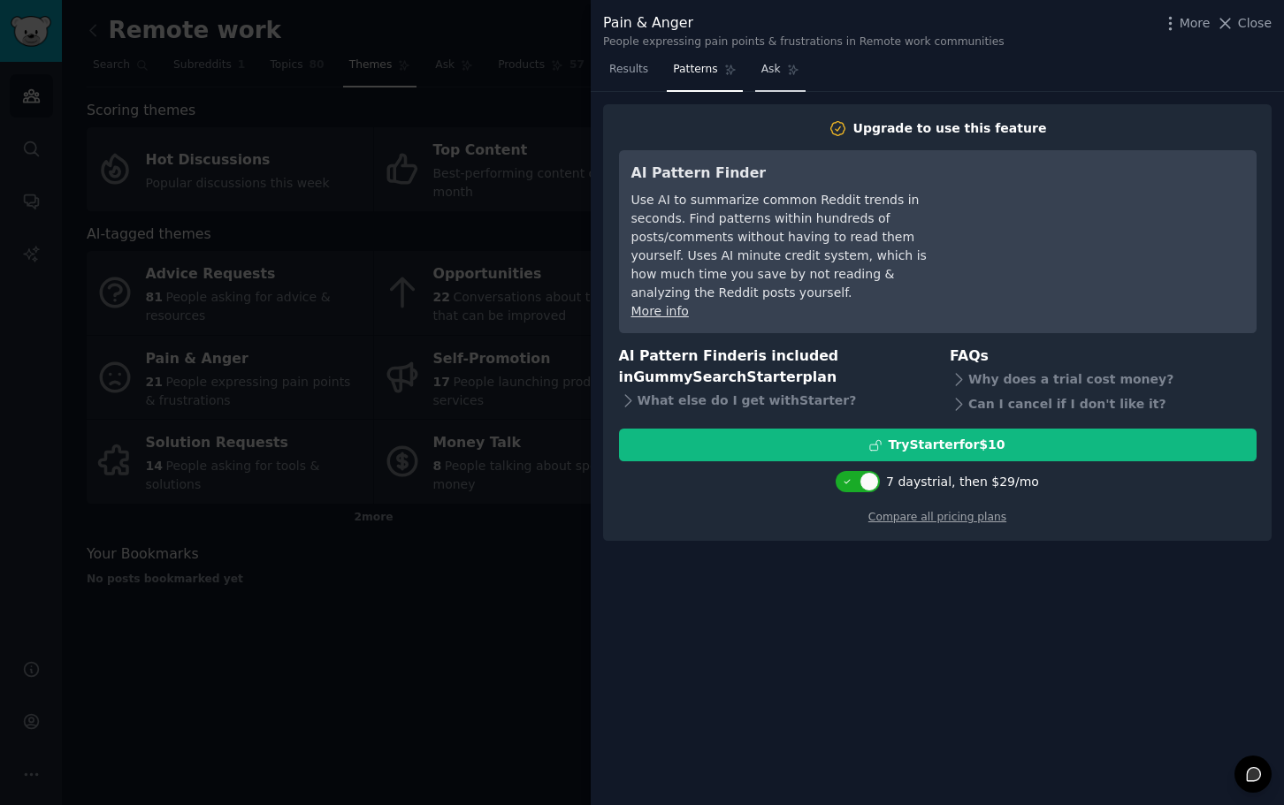
click at [755, 78] on link "Ask" at bounding box center [780, 74] width 50 height 36
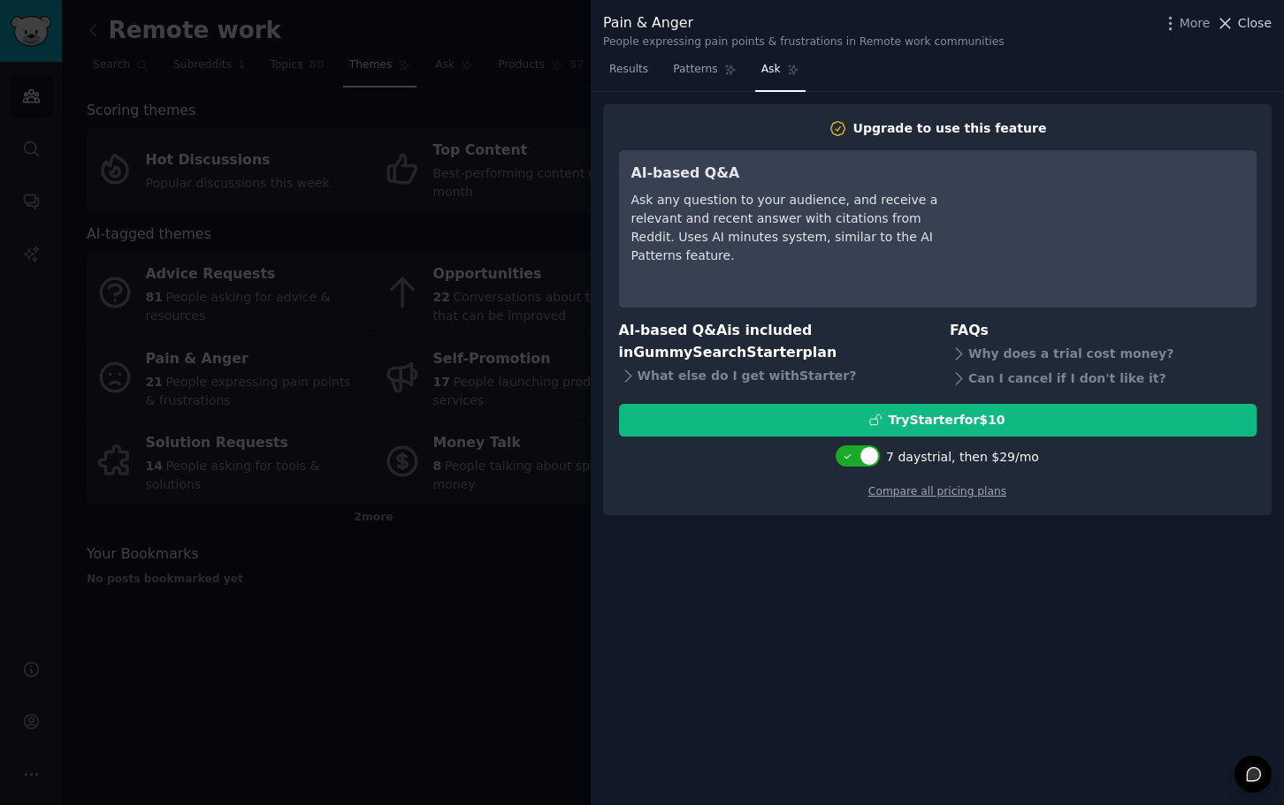
click at [1256, 28] on span "Close" at bounding box center [1255, 23] width 34 height 19
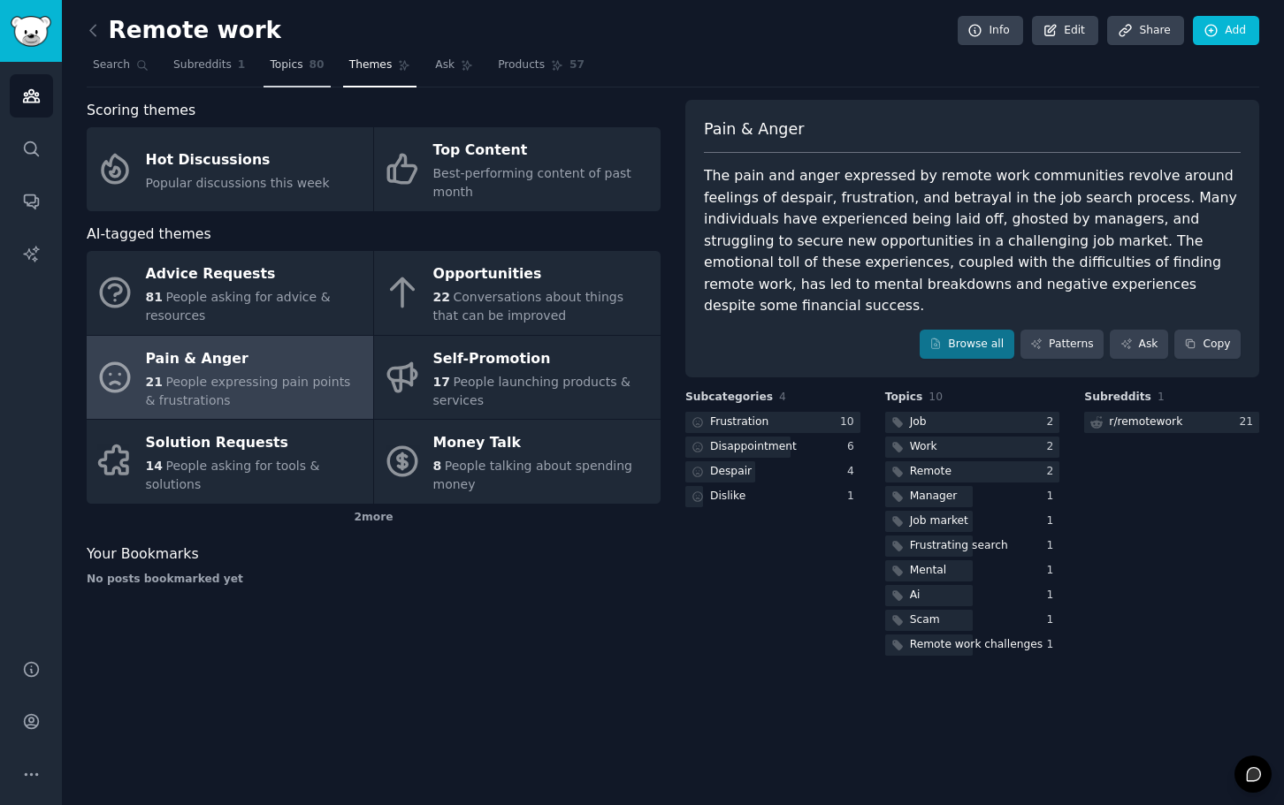
click at [288, 70] on span "Topics" at bounding box center [286, 65] width 33 height 16
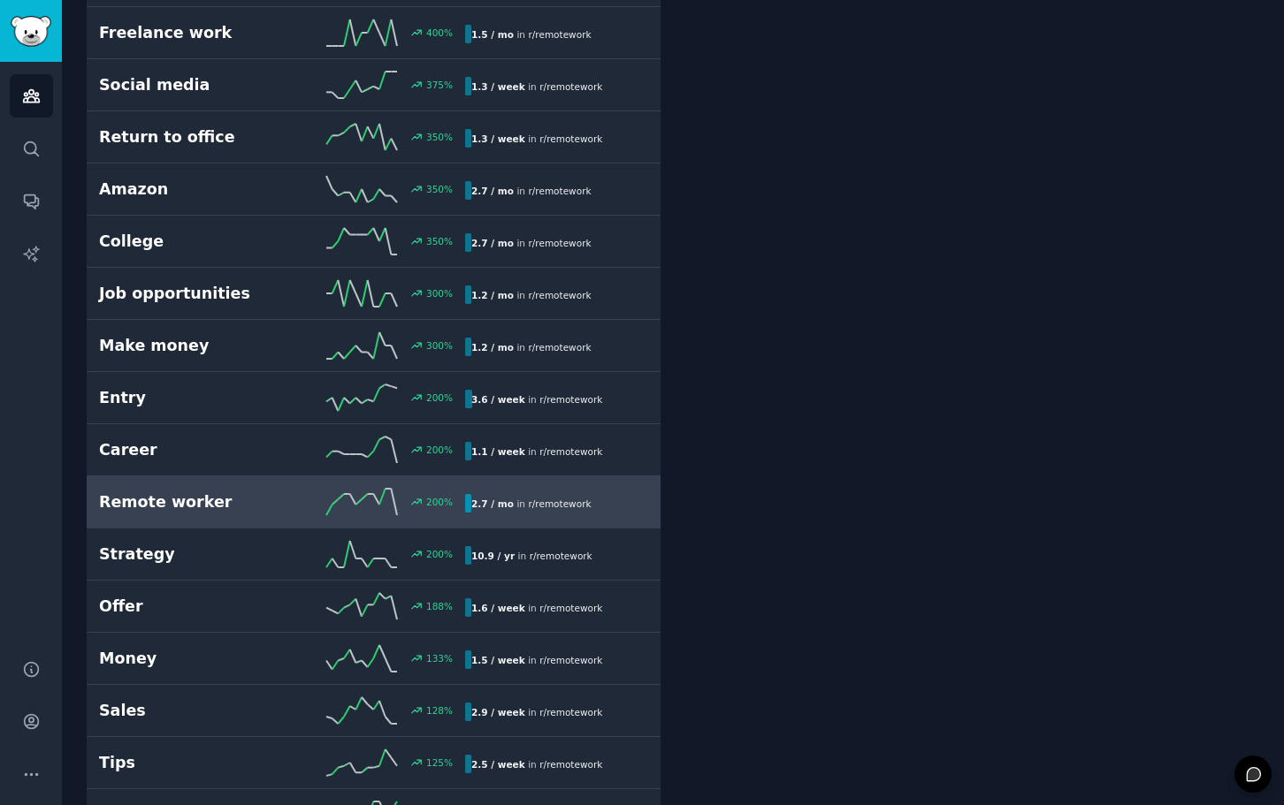
click at [393, 508] on line at bounding box center [394, 502] width 6 height 27
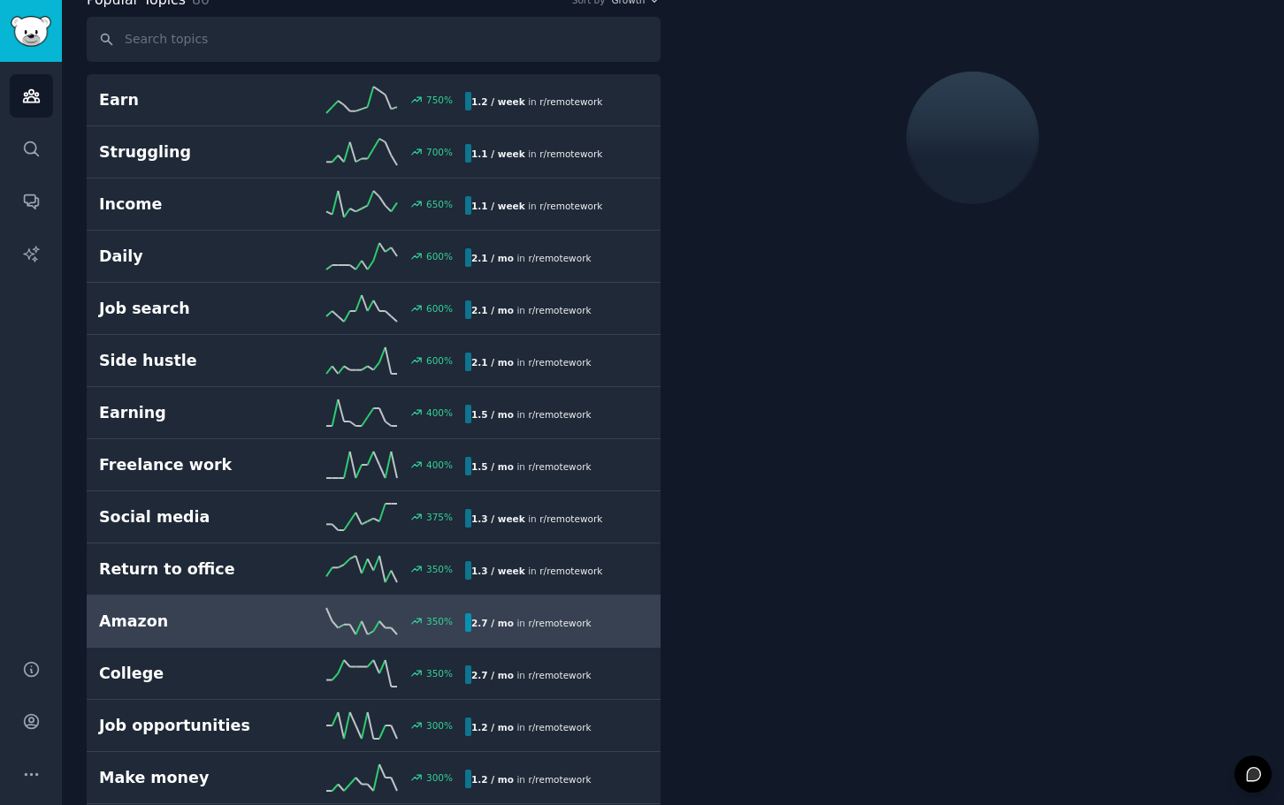
scroll to position [99, 0]
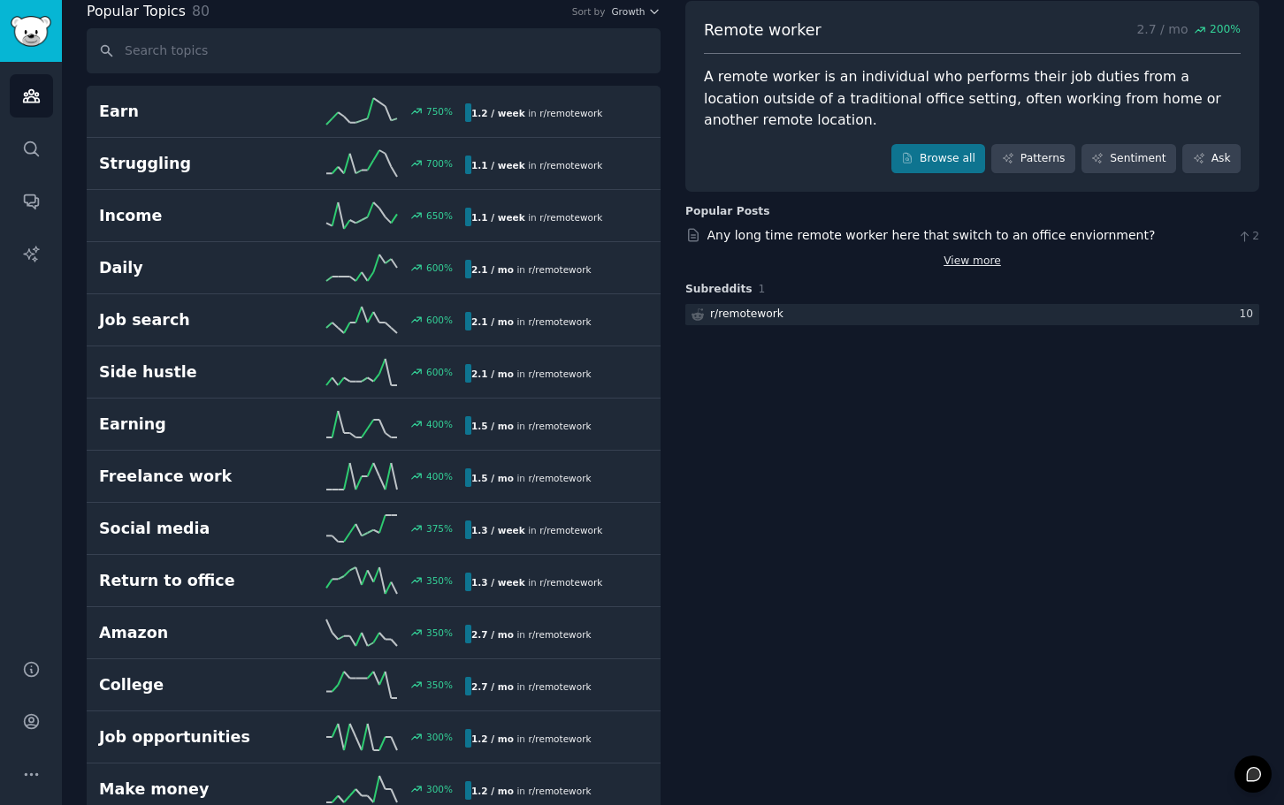
click at [978, 254] on link "View more" at bounding box center [971, 262] width 57 height 16
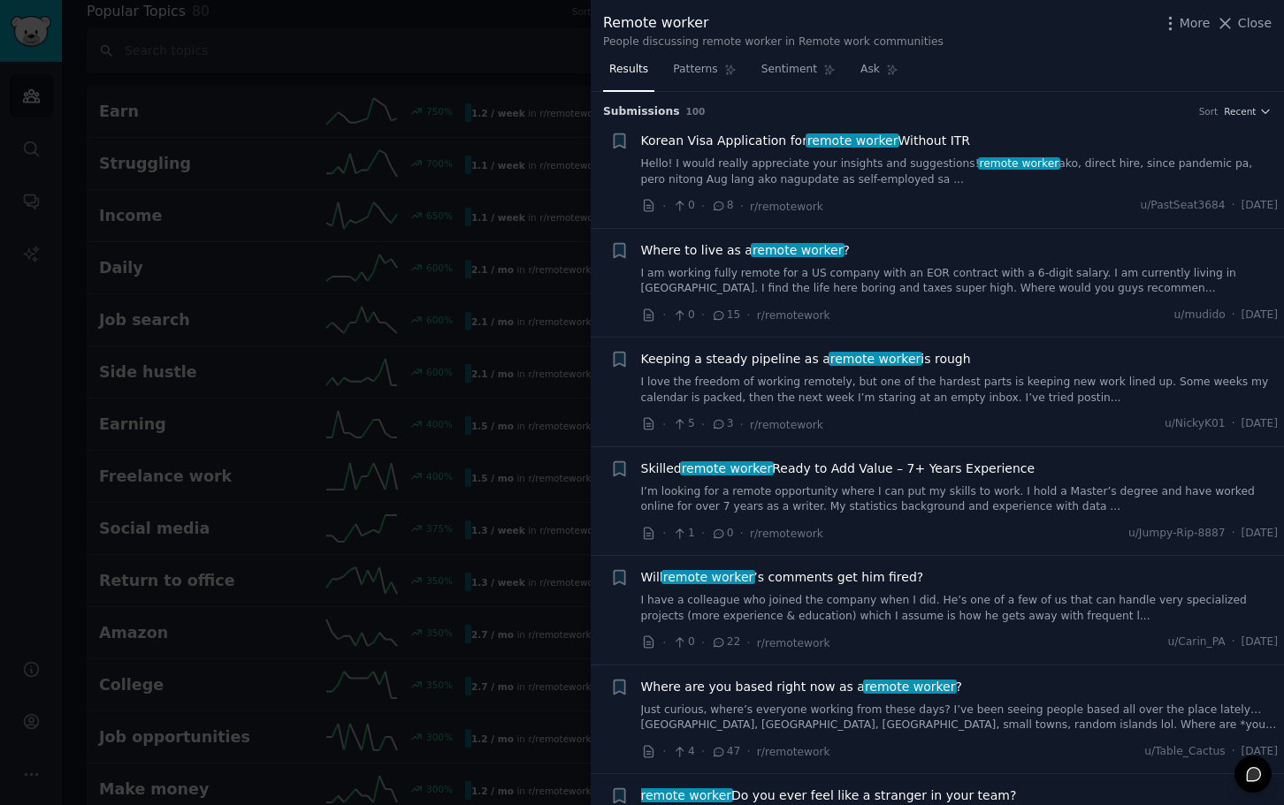
click at [1250, 12] on div "More Close" at bounding box center [1216, 23] width 111 height 22
click at [1254, 28] on span "Close" at bounding box center [1255, 23] width 34 height 19
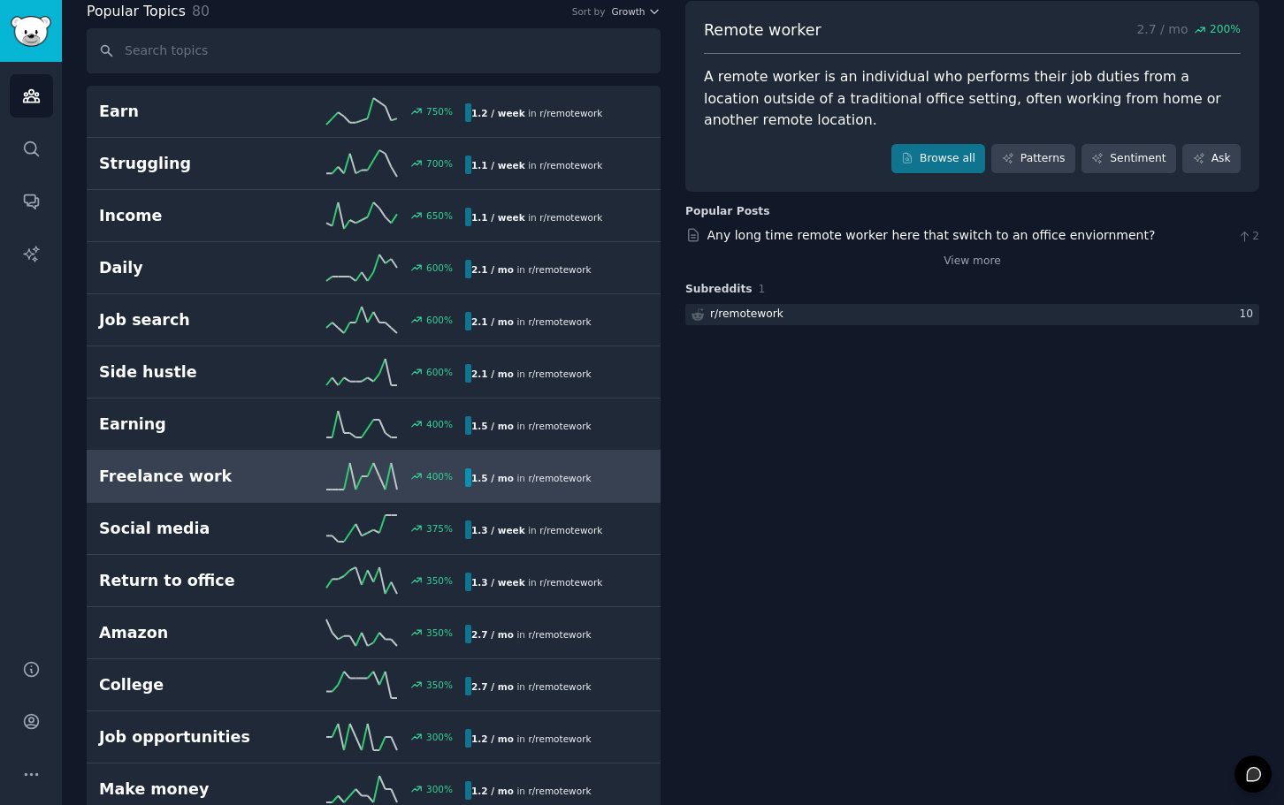
click at [287, 486] on div "400 %" at bounding box center [373, 476] width 183 height 27
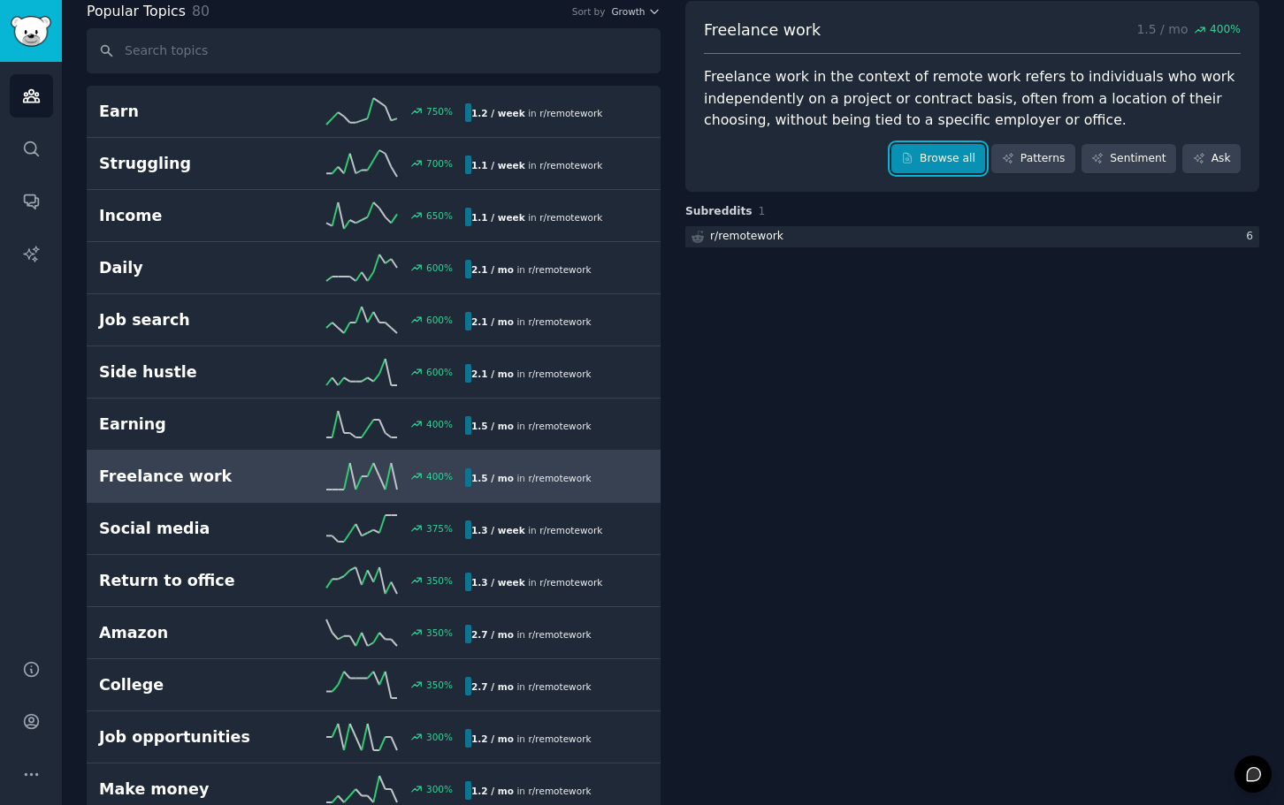
click at [913, 163] on icon at bounding box center [907, 158] width 12 height 12
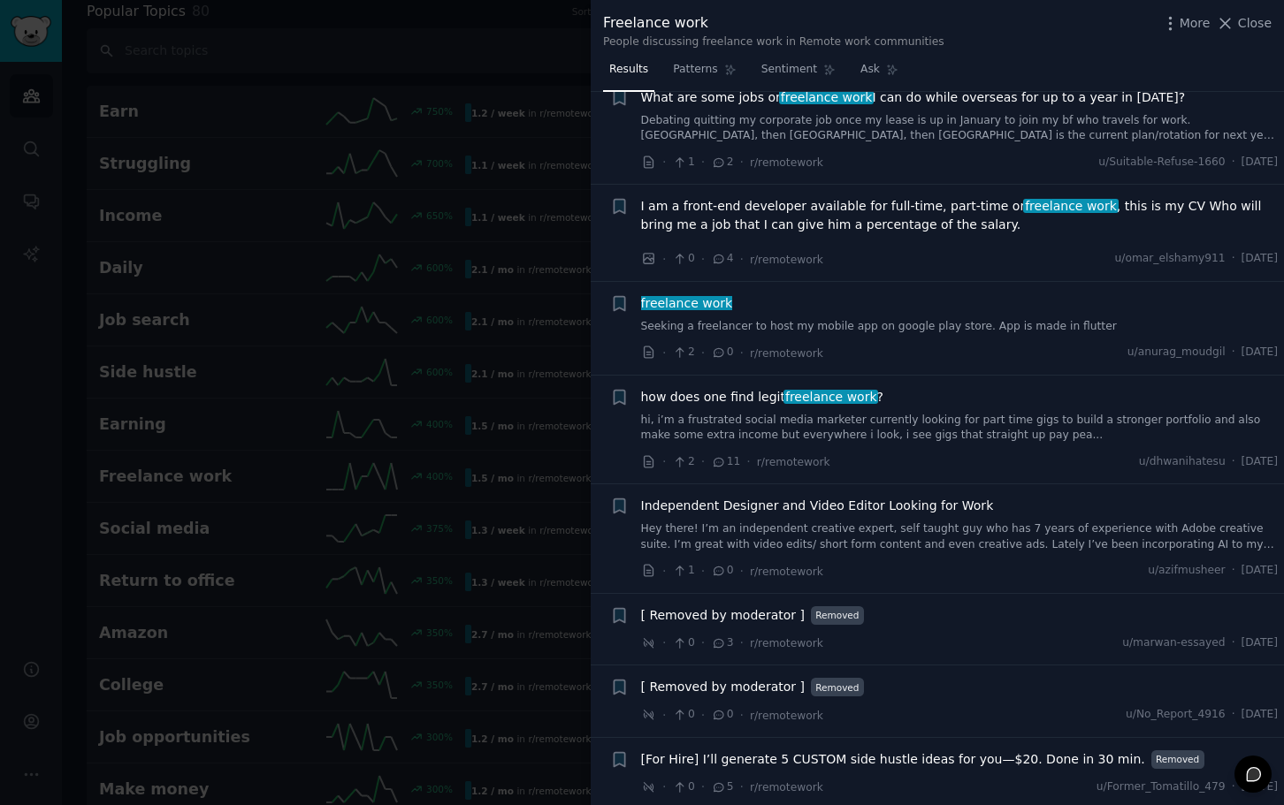
scroll to position [156, 0]
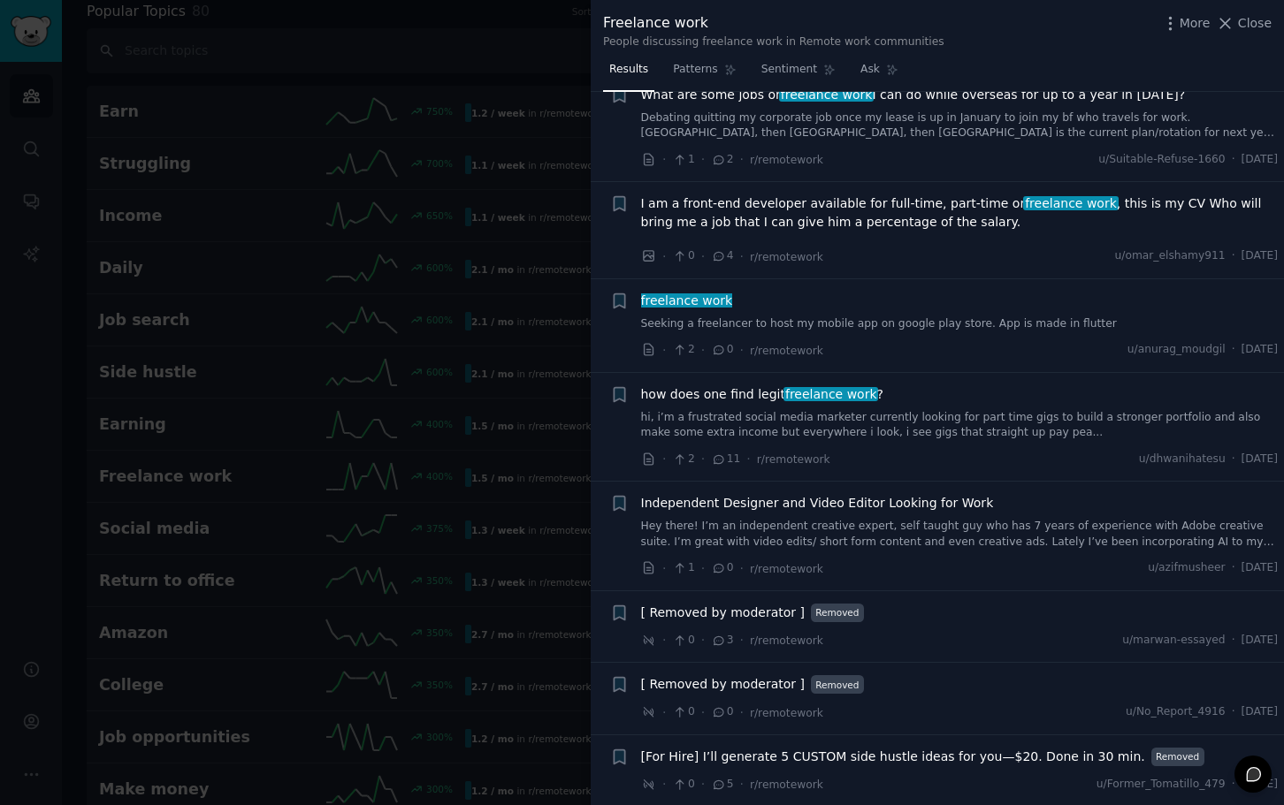
click at [944, 429] on link "hi, i’m a frustrated social media marketer currently looking for part time gigs…" at bounding box center [959, 425] width 637 height 31
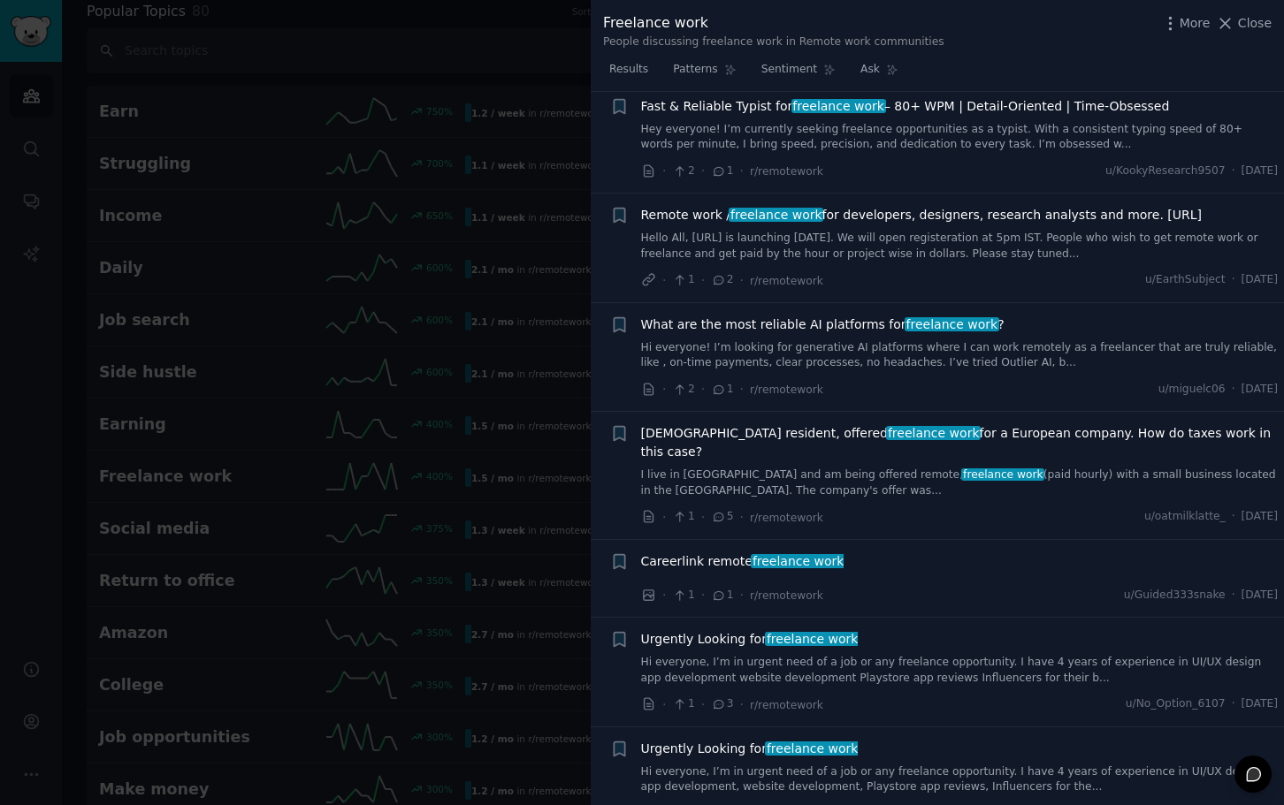
scroll to position [1743, 0]
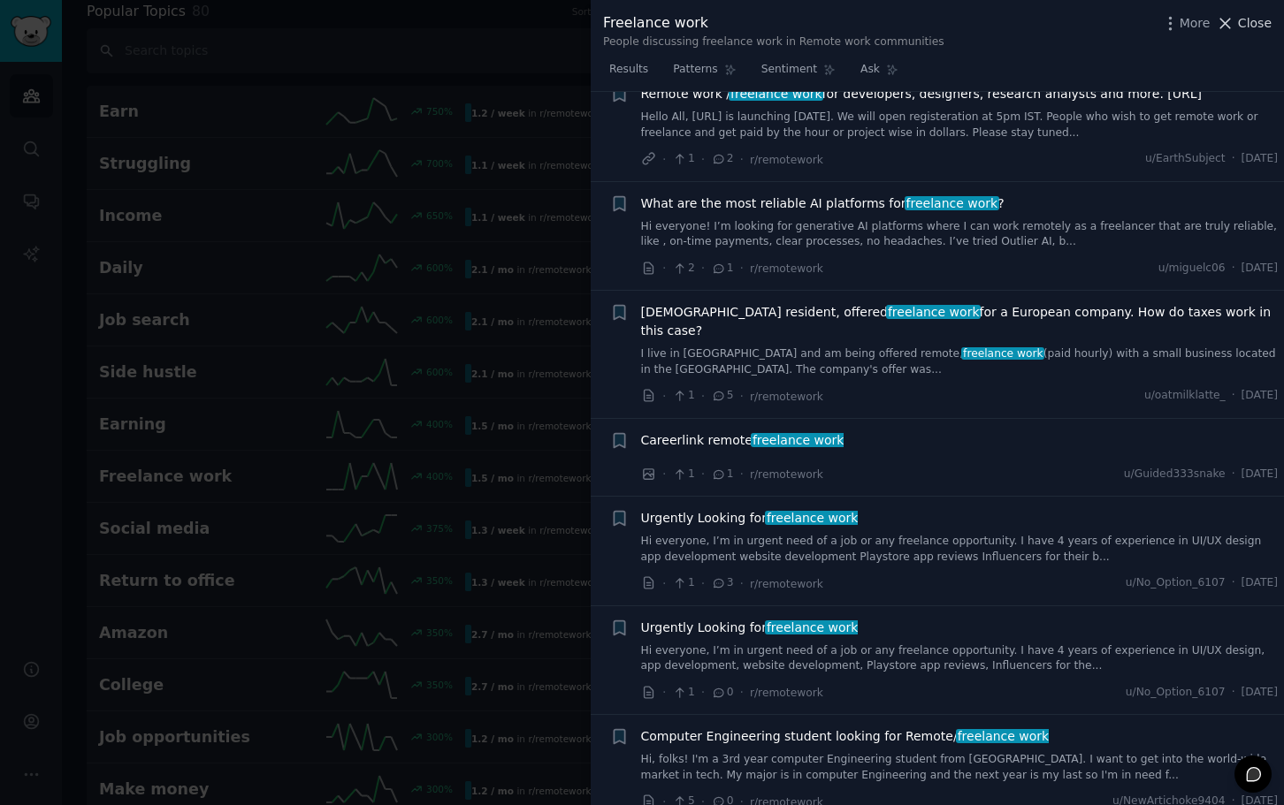
click at [1248, 22] on span "Close" at bounding box center [1255, 23] width 34 height 19
